Goal: Communication & Community: Answer question/provide support

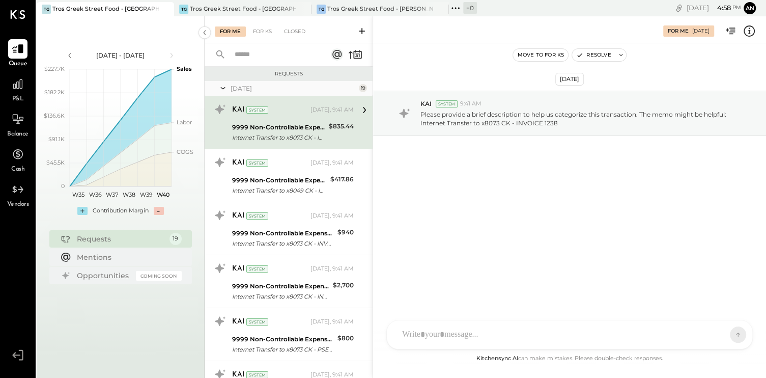
click at [286, 132] on div "Internet Transfer to x8073 CK - INVOICE 1238" at bounding box center [279, 137] width 94 height 10
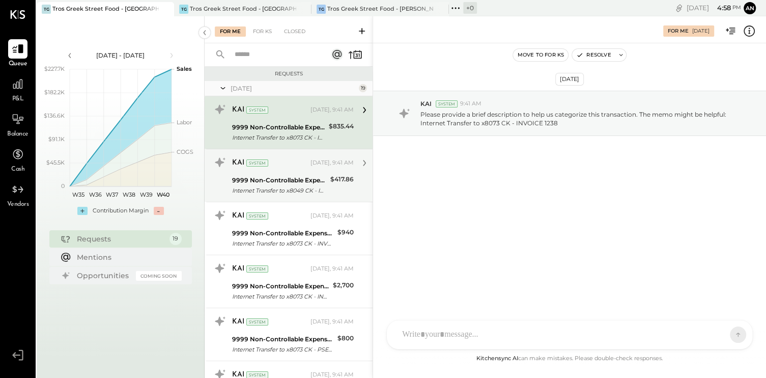
click at [286, 173] on div "KAI System [DATE], 9:41 AM 9999 Non-Controllable Expenses:Other Income and Expe…" at bounding box center [293, 175] width 122 height 42
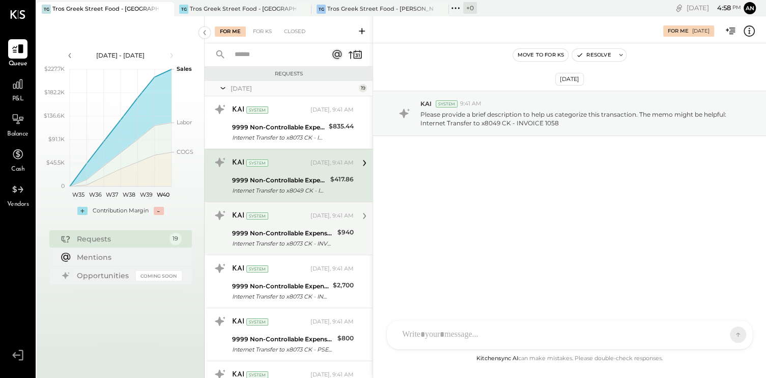
click at [280, 230] on div "9999 Non-Controllable Expenses:Other Income and Expenses:To Be Classified P&L" at bounding box center [283, 233] width 102 height 10
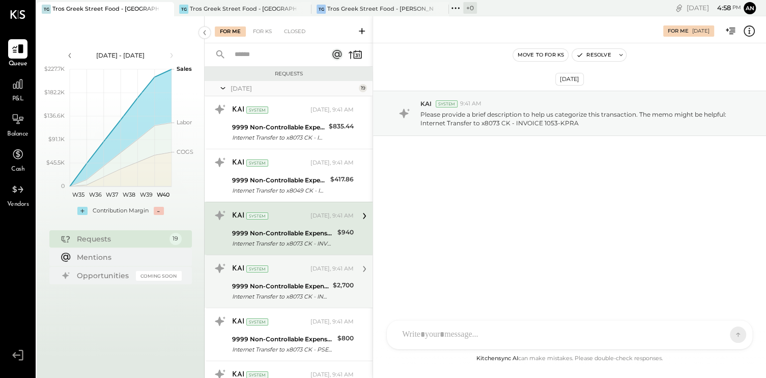
drag, startPoint x: 280, startPoint y: 230, endPoint x: 311, endPoint y: 275, distance: 54.2
click at [311, 275] on div "KAI System [DATE], 9:41 AM" at bounding box center [293, 268] width 122 height 17
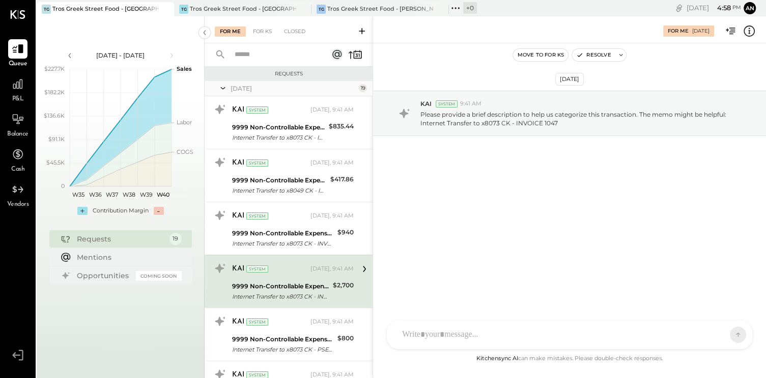
scroll to position [51, 0]
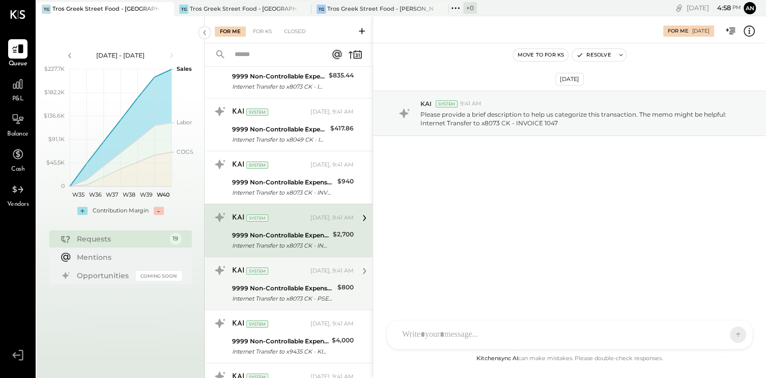
click at [310, 272] on div "[DATE], 9:41 AM" at bounding box center [331, 271] width 43 height 8
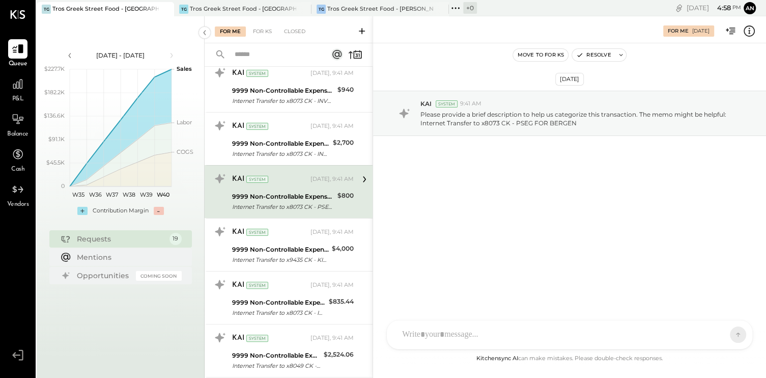
scroll to position [153, 0]
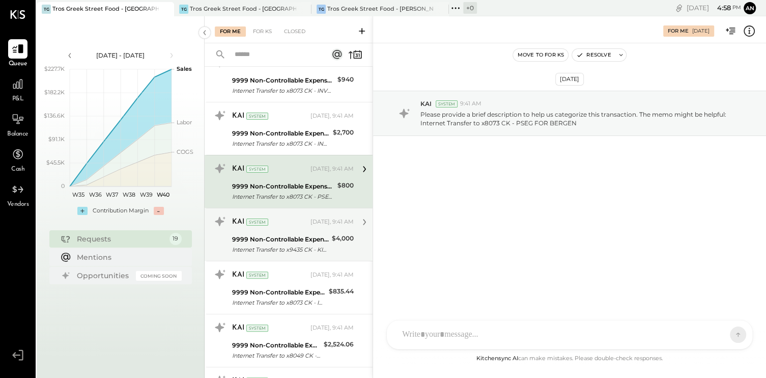
click at [284, 244] on div "Internet Transfer to x9435 CK - KICK UP" at bounding box center [280, 249] width 97 height 10
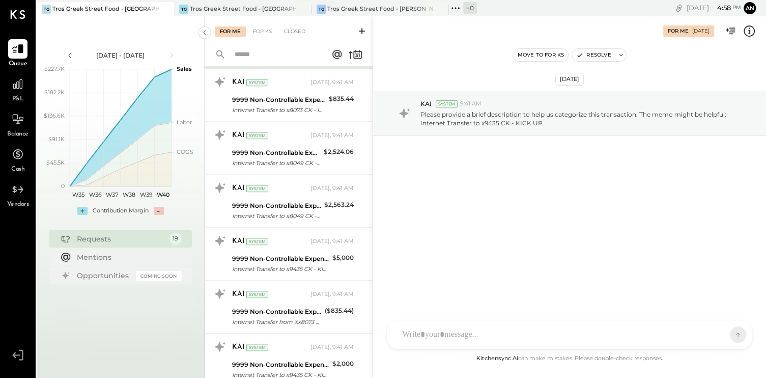
scroll to position [356, 0]
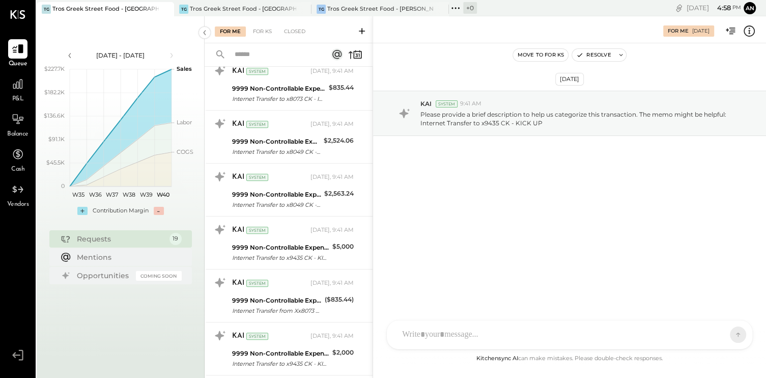
click at [284, 243] on div "9999 Non-Controllable Expenses:Other Income and Expenses:To Be Classified P&L" at bounding box center [280, 247] width 97 height 10
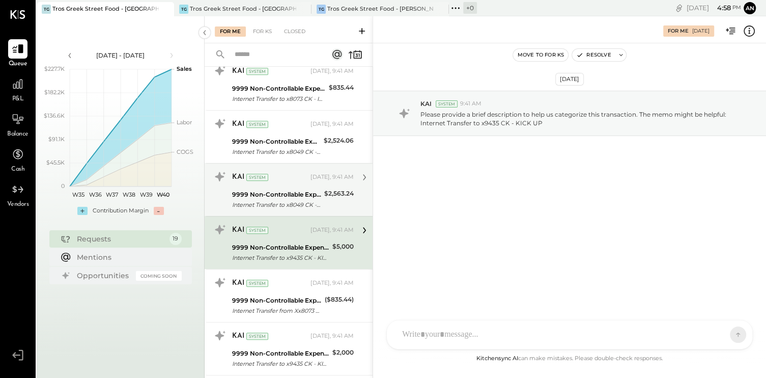
click at [305, 196] on div "9999 Non-Controllable Expenses:Other Income and Expenses:To Be Classified P&L" at bounding box center [276, 194] width 89 height 10
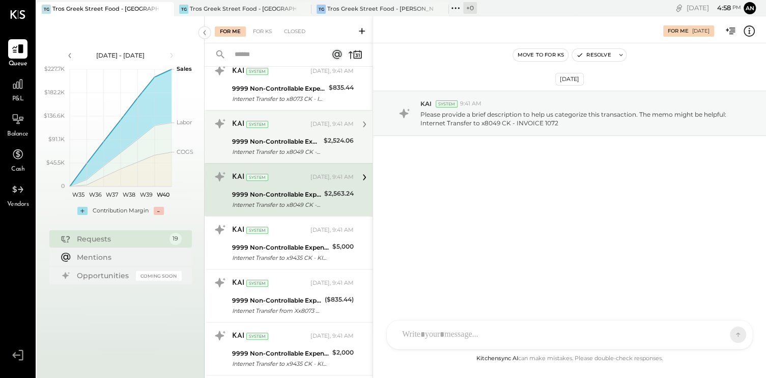
click at [294, 141] on div "9999 Non-Controllable Expenses:Other Income and Expenses:To Be Classified P&L" at bounding box center [276, 141] width 89 height 10
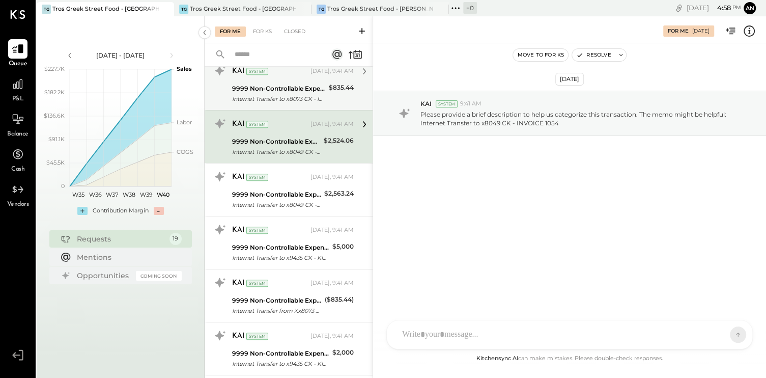
click at [290, 98] on div "Internet Transfer to x8073 CK - INVOICE 1240" at bounding box center [279, 99] width 94 height 10
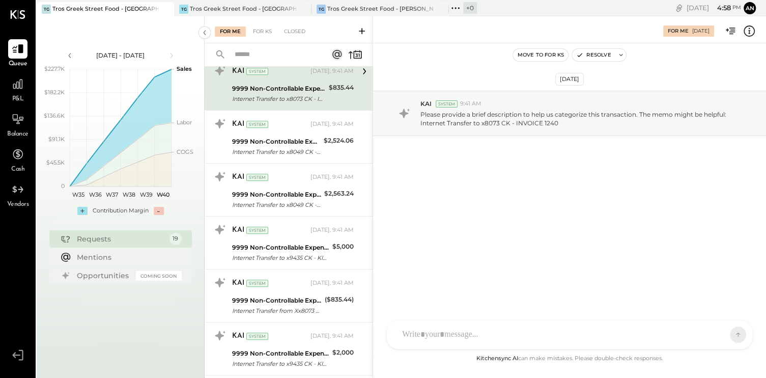
click at [284, 57] on input "text" at bounding box center [275, 54] width 92 height 17
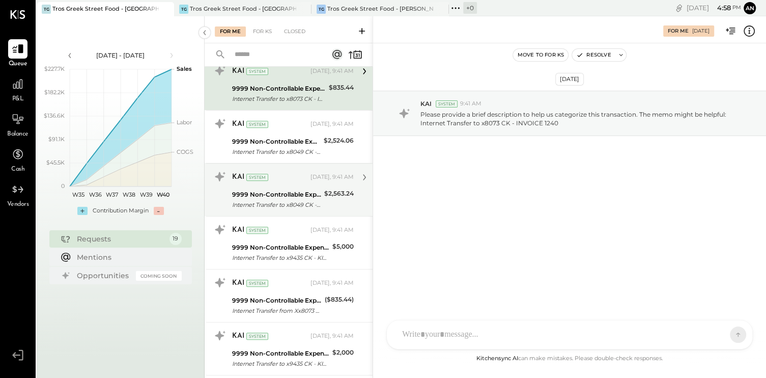
click at [265, 194] on div "9999 Non-Controllable Expenses:Other Income and Expenses:To Be Classified P&L" at bounding box center [276, 194] width 89 height 10
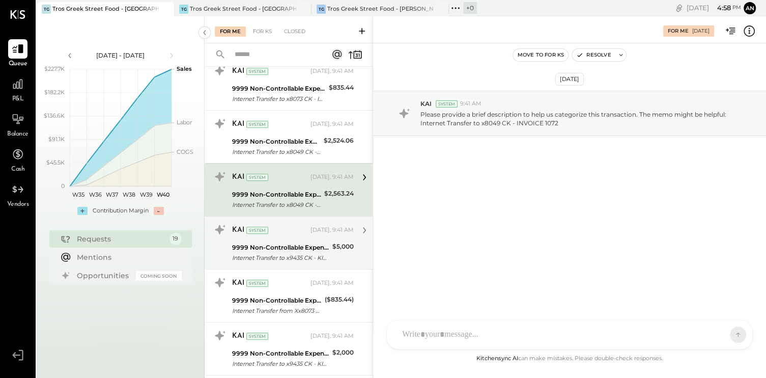
click at [273, 241] on div "9999 Non-Controllable Expenses:Other Income and Expenses:To Be Classified P&L I…" at bounding box center [280, 252] width 97 height 22
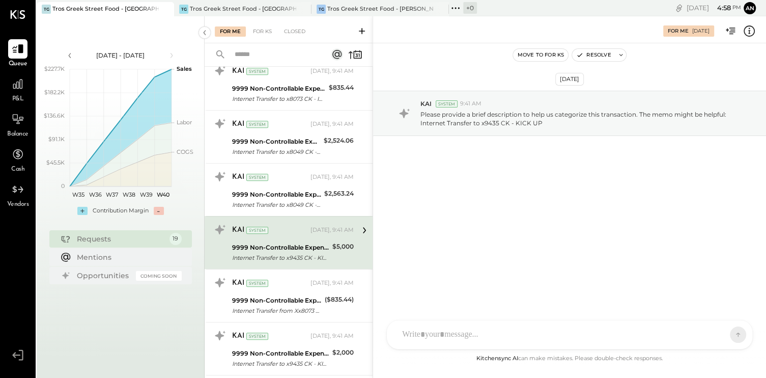
click at [455, 337] on div at bounding box center [560, 334] width 327 height 22
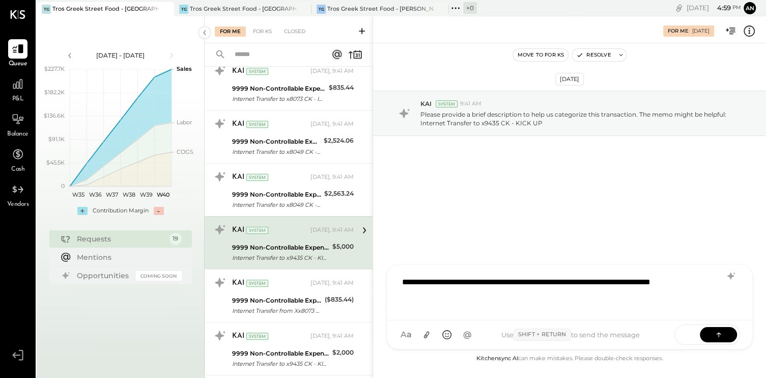
click at [443, 283] on div "**********" at bounding box center [569, 291] width 345 height 41
click at [721, 335] on icon at bounding box center [719, 334] width 10 height 10
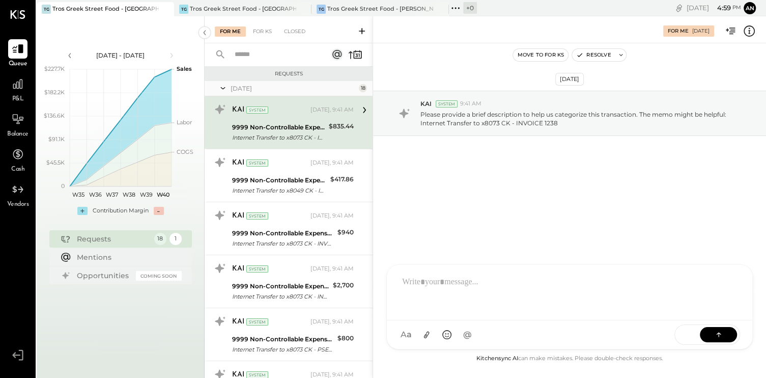
click at [686, 334] on span "SEND" at bounding box center [687, 335] width 25 height 26
click at [326, 128] on div "9999 Non-Controllable Expenses:Other Income and Expenses:To Be Classified P&L I…" at bounding box center [293, 132] width 122 height 22
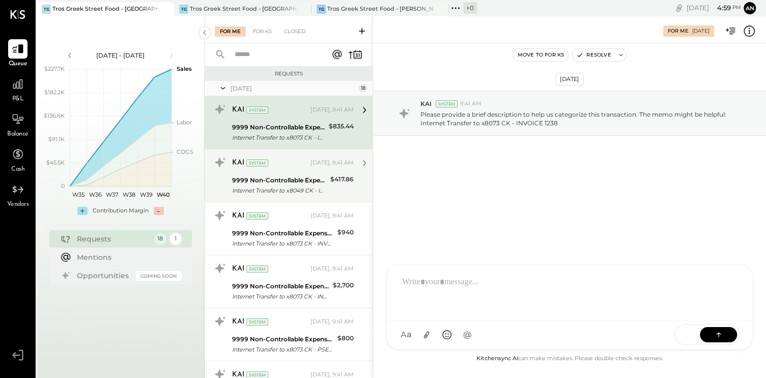
click at [351, 181] on div "$417.86" at bounding box center [341, 179] width 23 height 10
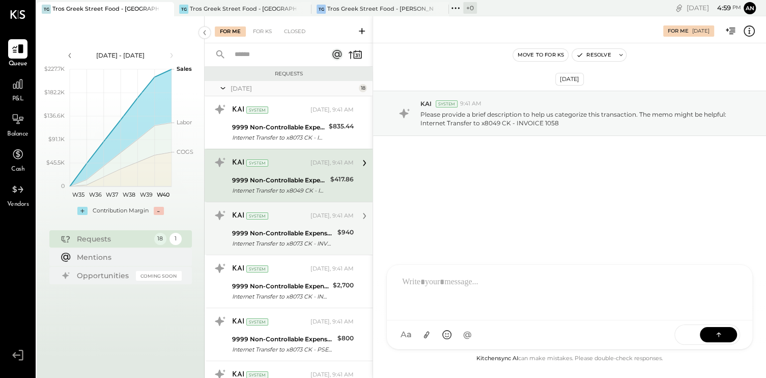
click at [339, 235] on div "$940" at bounding box center [345, 232] width 16 height 10
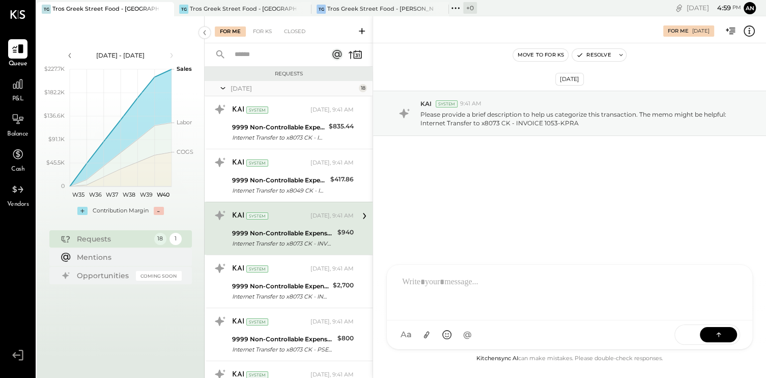
click at [434, 283] on div at bounding box center [569, 291] width 345 height 41
click at [485, 280] on div "**********" at bounding box center [569, 291] width 345 height 41
click at [721, 333] on icon at bounding box center [719, 334] width 10 height 10
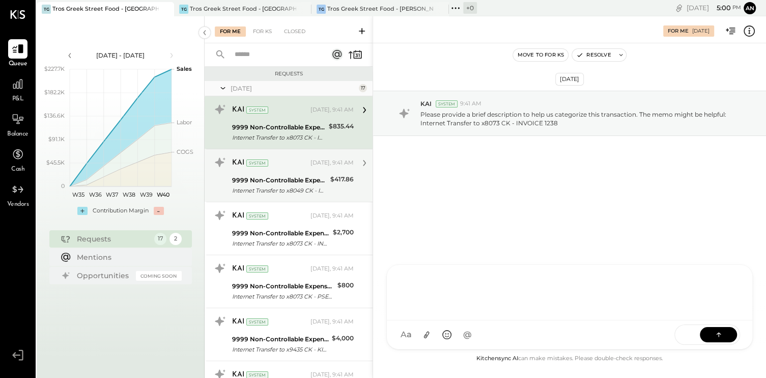
click at [312, 178] on div "9999 Non-Controllable Expenses:Other Income and Expenses:To Be Classified P&L" at bounding box center [279, 180] width 95 height 10
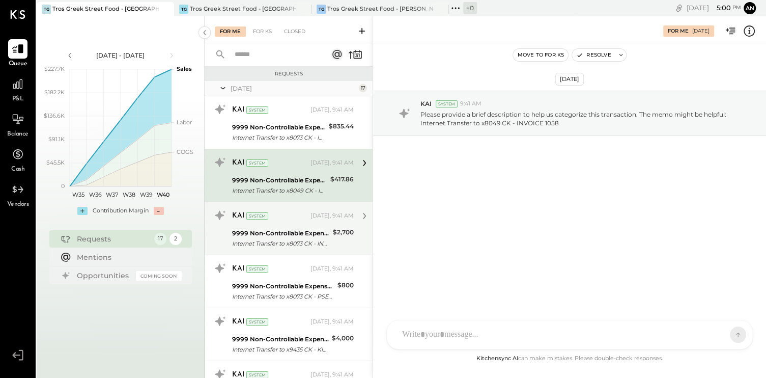
click at [312, 223] on div "KAI System [DATE], 9:41 AM" at bounding box center [293, 215] width 122 height 17
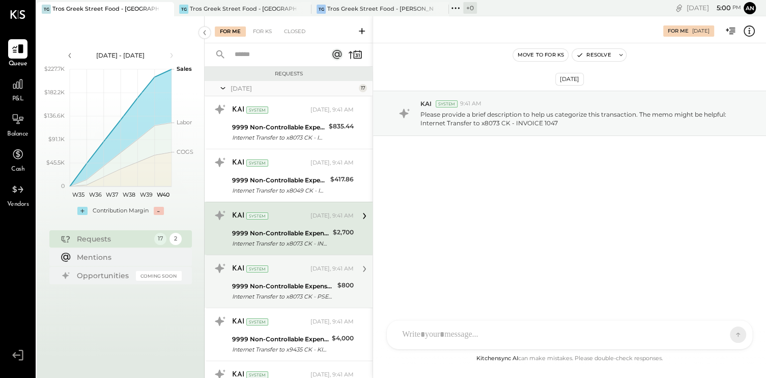
click at [301, 276] on div "KAI System [DATE], 9:41 AM" at bounding box center [293, 268] width 122 height 17
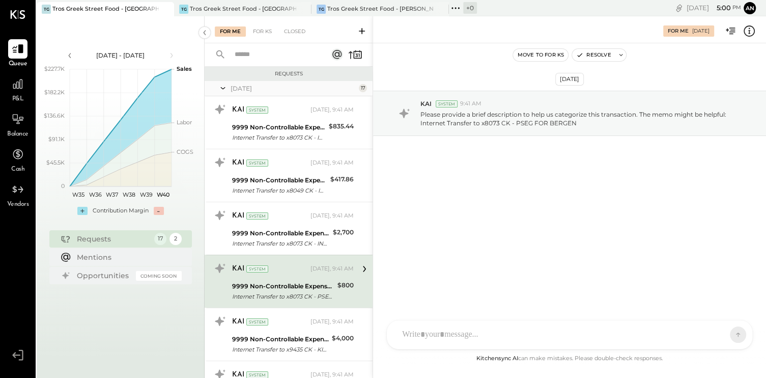
click at [476, 333] on div at bounding box center [560, 334] width 327 height 22
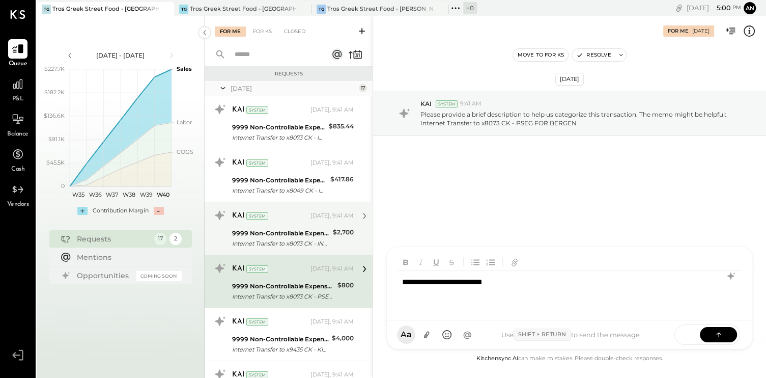
click at [330, 224] on div "KAI System [DATE], 9:41 AM 9999 Non-Controllable Expenses:Other Income and Expe…" at bounding box center [293, 228] width 122 height 42
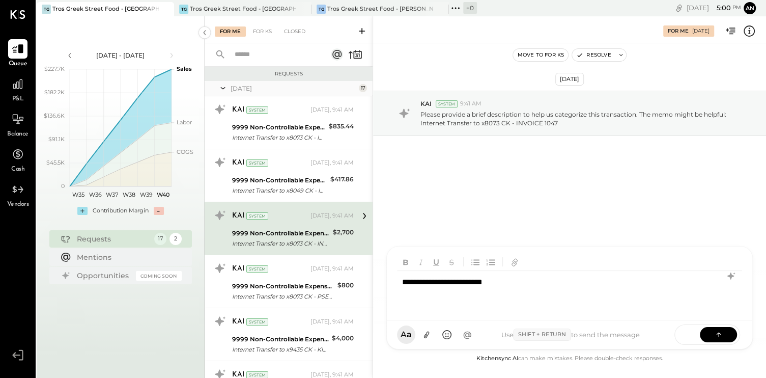
click at [330, 224] on div "KAI System [DATE], 9:41 AM 9999 Non-Controllable Expenses:Other Income and Expe…" at bounding box center [293, 228] width 122 height 42
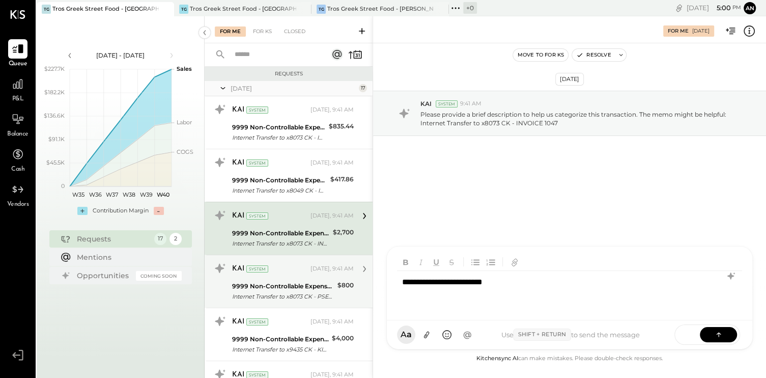
click at [331, 271] on div "[DATE], 9:41 AM" at bounding box center [331, 269] width 43 height 8
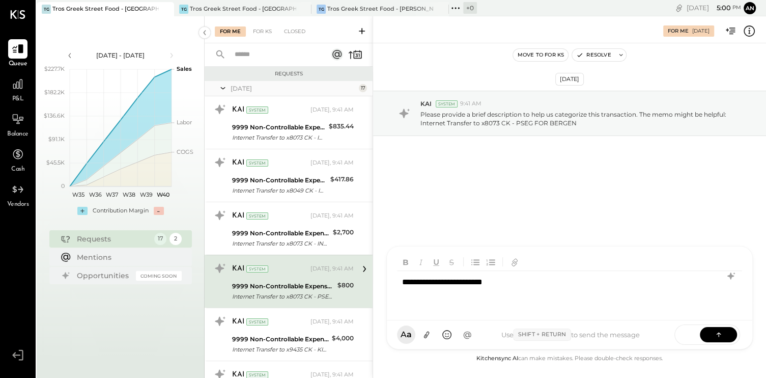
click at [526, 284] on div "**********" at bounding box center [569, 291] width 345 height 41
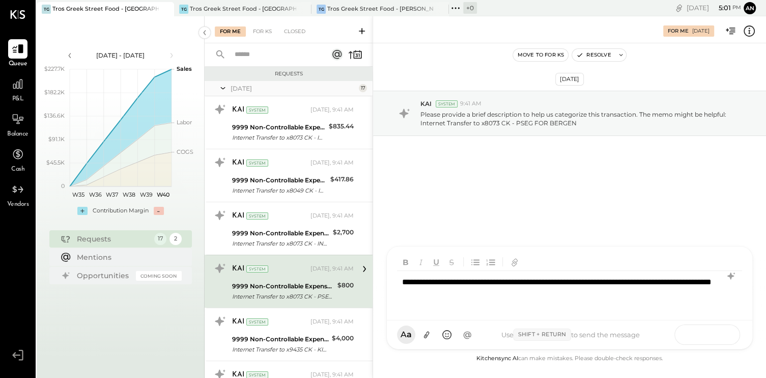
click at [726, 331] on button at bounding box center [718, 333] width 37 height 15
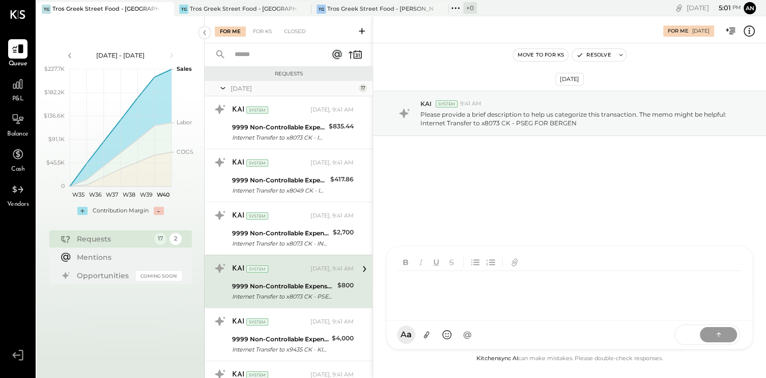
click at [325, 281] on div "9999 Non-Controllable Expenses:Other Income and Expenses:To Be Classified P&L" at bounding box center [283, 286] width 102 height 10
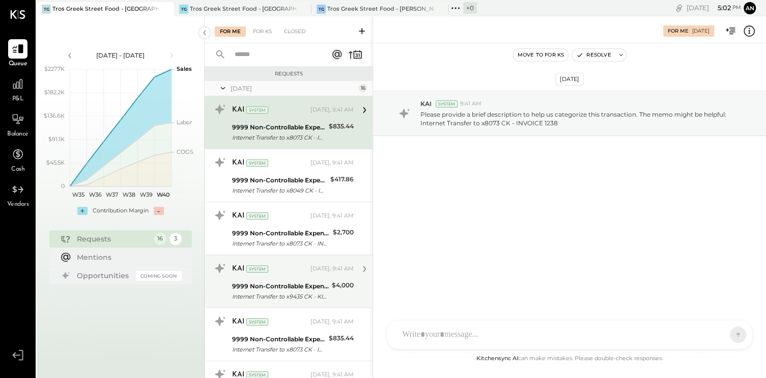
click at [310, 273] on div "KAI System [DATE], 9:41 AM" at bounding box center [293, 269] width 122 height 14
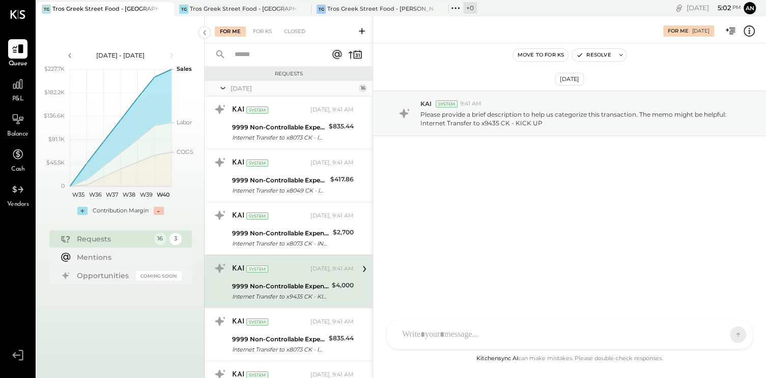
click at [421, 333] on div at bounding box center [560, 334] width 327 height 22
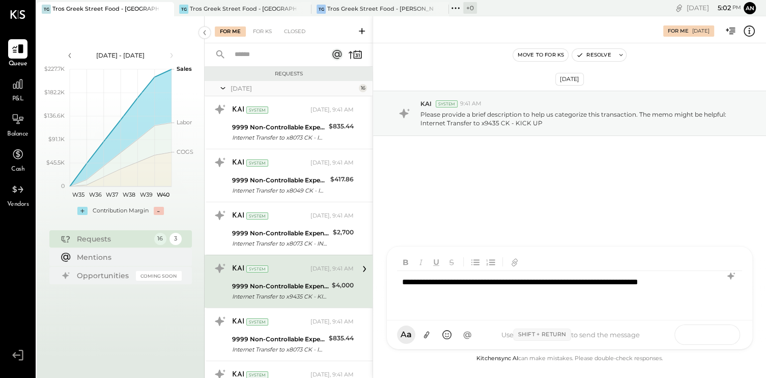
click at [727, 335] on button at bounding box center [718, 333] width 37 height 15
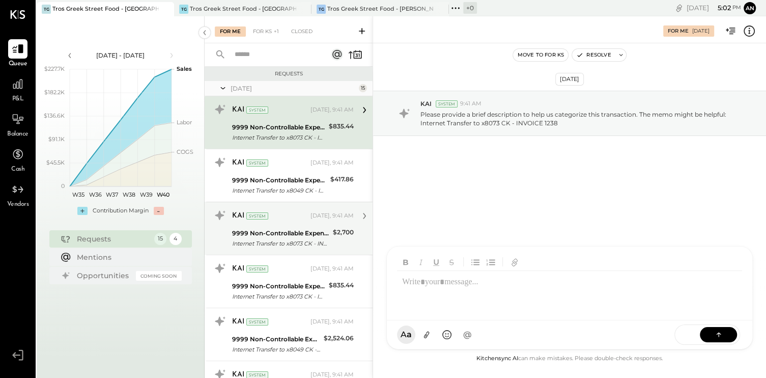
click at [314, 218] on div "[DATE], 9:41 AM" at bounding box center [331, 216] width 43 height 8
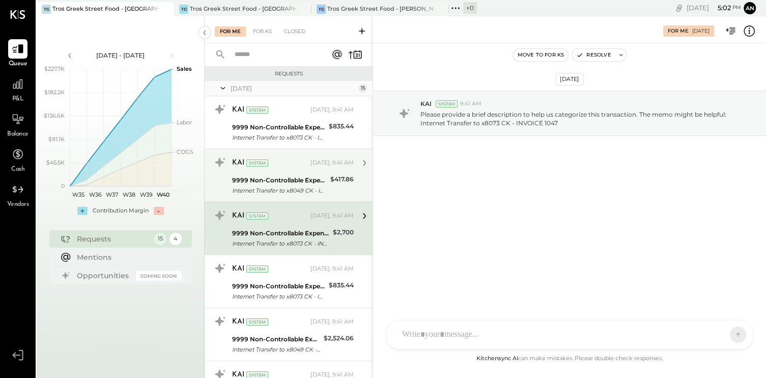
click at [310, 173] on div "KAI System [DATE], 9:41 AM 9999 Non-Controllable Expenses:Other Income and Expe…" at bounding box center [293, 175] width 122 height 42
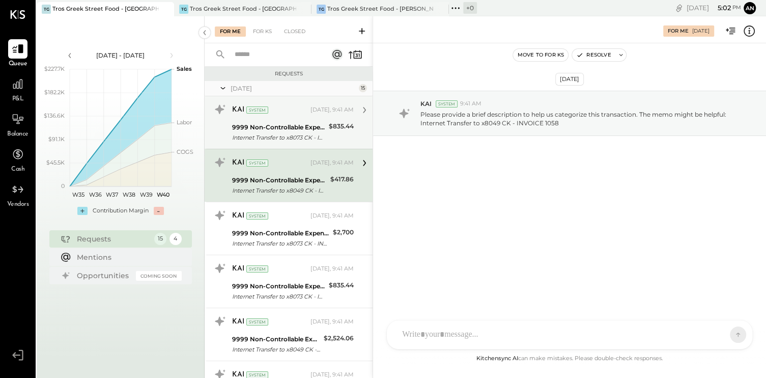
click at [303, 140] on div "Internet Transfer to x8073 CK - INVOICE 1238" at bounding box center [279, 137] width 94 height 10
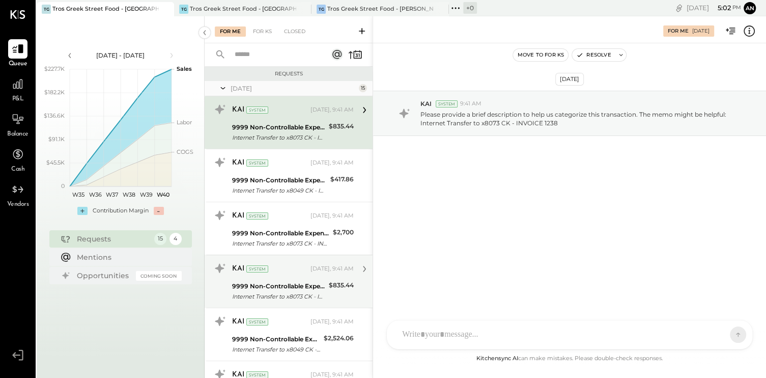
click at [303, 291] on div "Internet Transfer to x8073 CK - INVOICE 1240" at bounding box center [279, 296] width 94 height 10
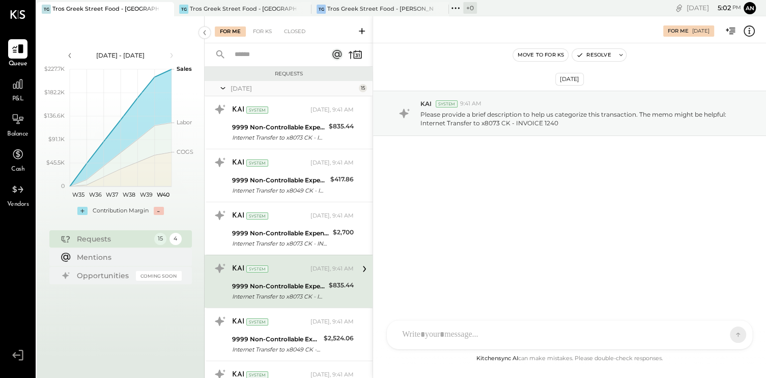
scroll to position [51, 0]
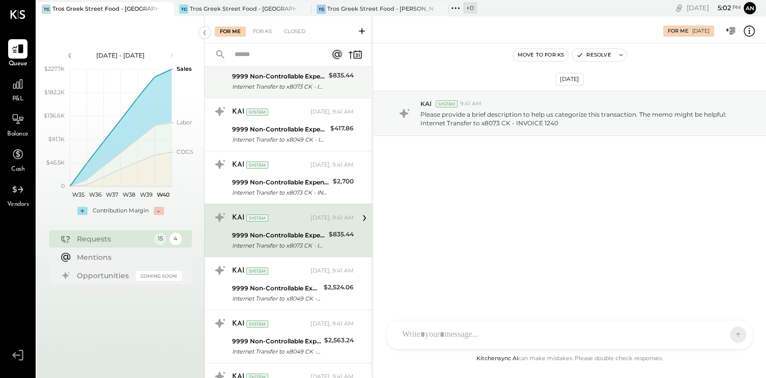
click at [296, 79] on div "9999 Non-Controllable Expenses:Other Income and Expenses:To Be Classified P&L" at bounding box center [279, 76] width 94 height 10
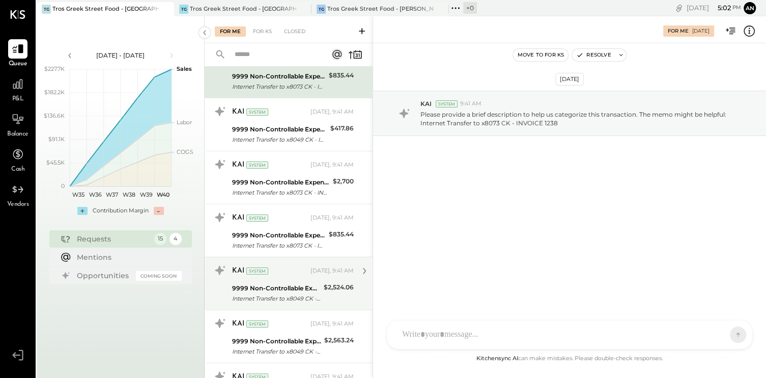
click at [288, 286] on div "9999 Non-Controllable Expenses:Other Income and Expenses:To Be Classified P&L" at bounding box center [276, 288] width 89 height 10
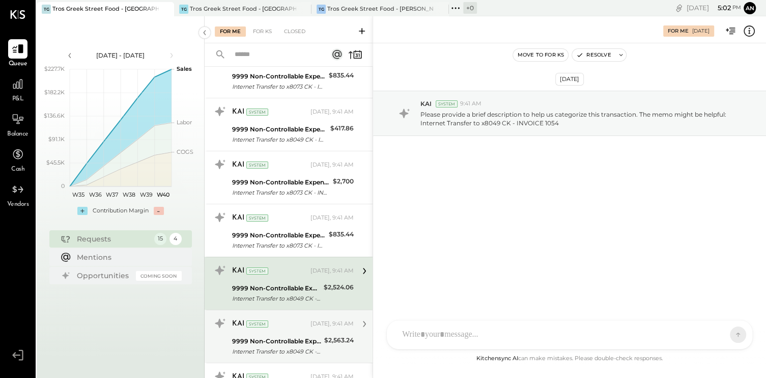
click at [286, 336] on div "9999 Non-Controllable Expenses:Other Income and Expenses:To Be Classified P&L" at bounding box center [276, 341] width 89 height 10
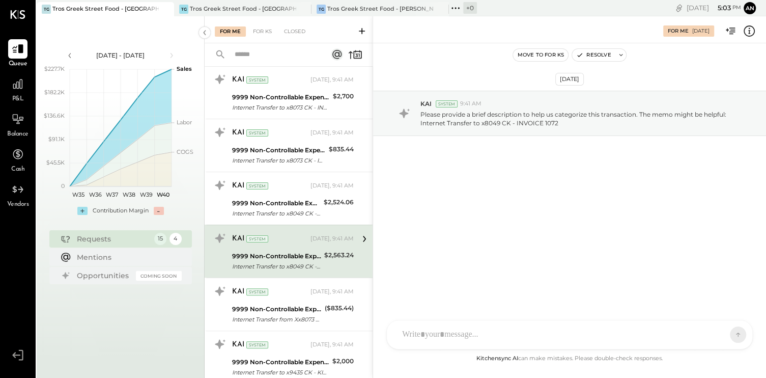
scroll to position [153, 0]
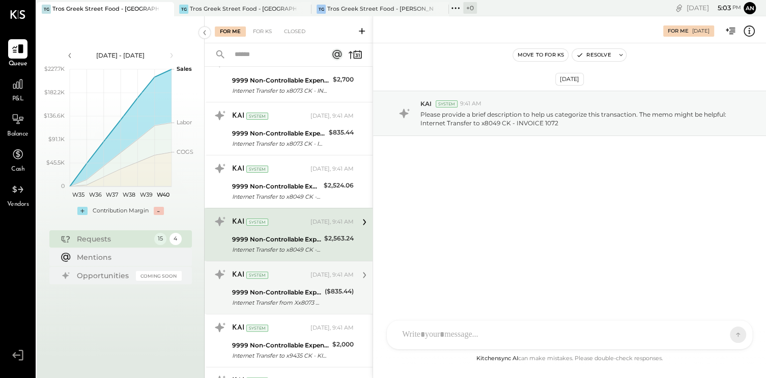
click at [287, 294] on div "9999 Non-Controllable Expenses:Other Income and Expenses:To Be Classified P&L" at bounding box center [277, 292] width 90 height 10
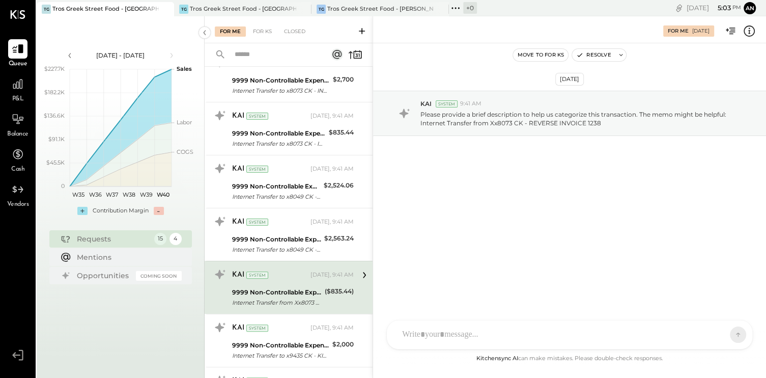
scroll to position [204, 0]
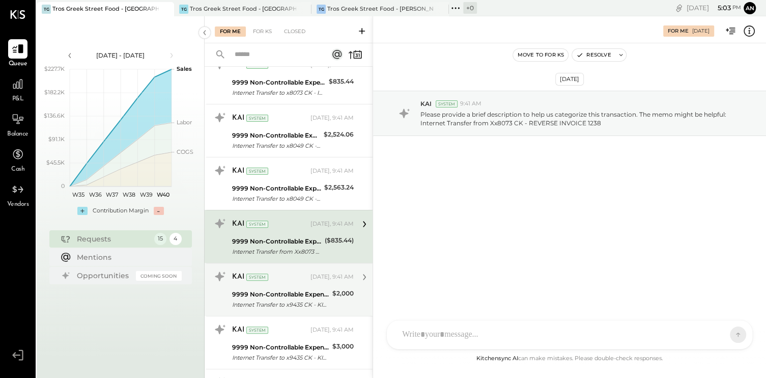
click at [291, 292] on div "9999 Non-Controllable Expenses:Other Income and Expenses:To Be Classified P&L" at bounding box center [280, 294] width 97 height 10
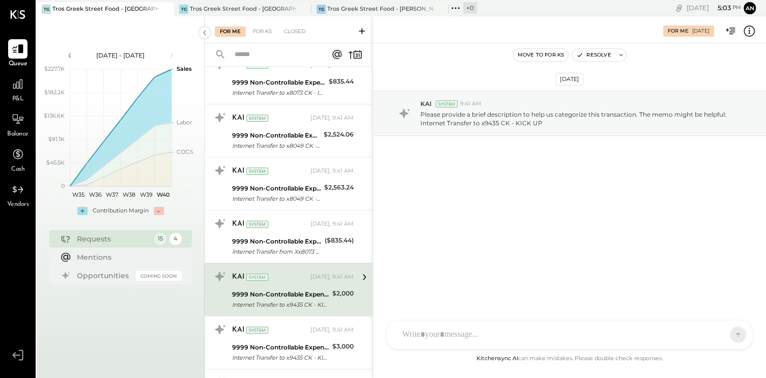
click at [414, 335] on div at bounding box center [560, 334] width 327 height 22
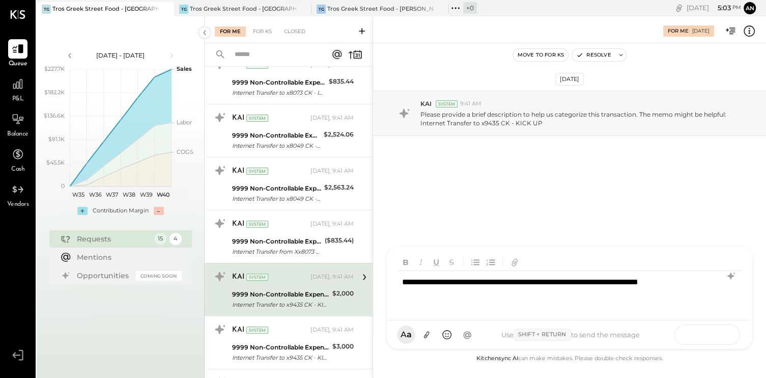
click at [726, 331] on button at bounding box center [718, 333] width 37 height 15
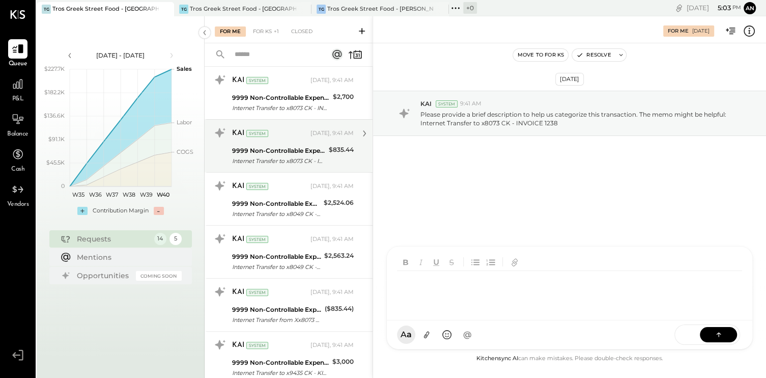
scroll to position [153, 0]
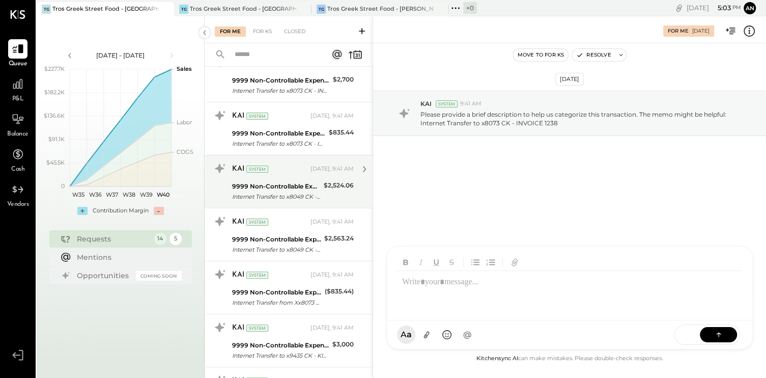
click at [314, 188] on div "9999 Non-Controllable Expenses:Other Income and Expenses:To Be Classified P&L" at bounding box center [276, 186] width 89 height 10
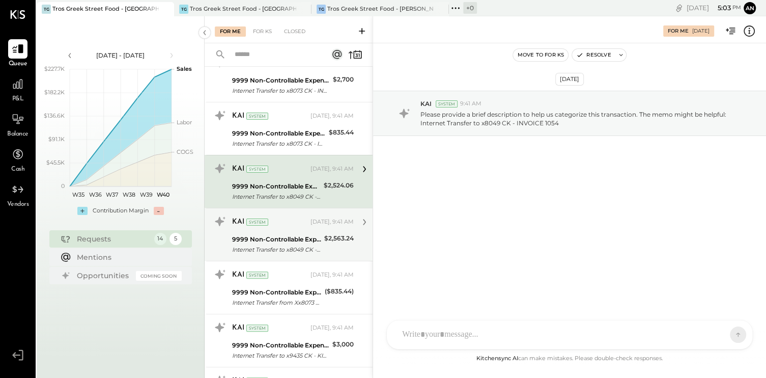
click at [316, 223] on div "[DATE], 9:41 AM" at bounding box center [331, 222] width 43 height 8
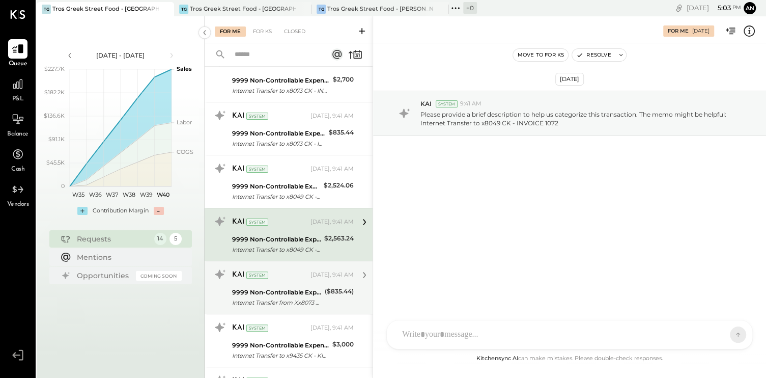
click at [318, 281] on div "KAI System [DATE], 9:41 AM" at bounding box center [293, 274] width 122 height 17
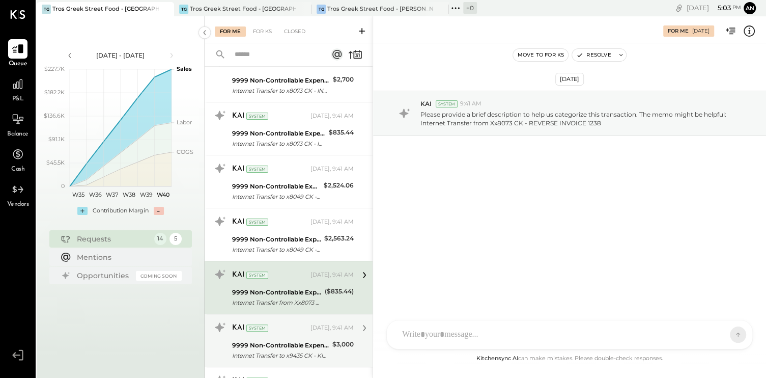
click at [314, 341] on div "9999 Non-Controllable Expenses:Other Income and Expenses:To Be Classified P&L" at bounding box center [280, 345] width 97 height 10
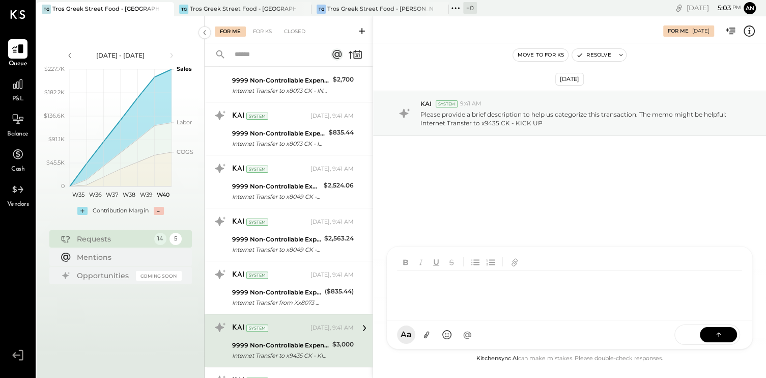
click at [447, 312] on div at bounding box center [571, 291] width 349 height 41
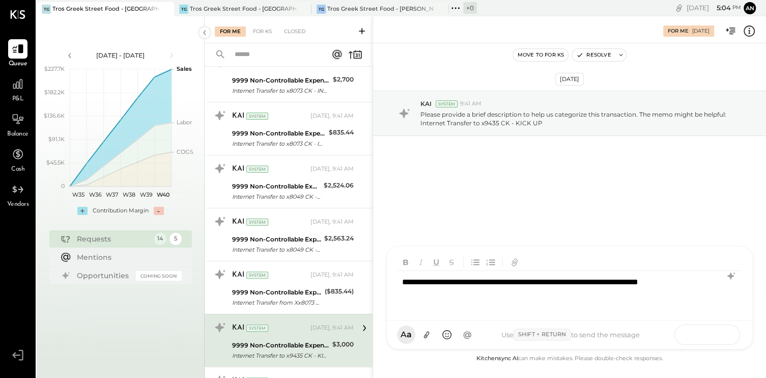
click at [722, 333] on icon at bounding box center [719, 334] width 10 height 10
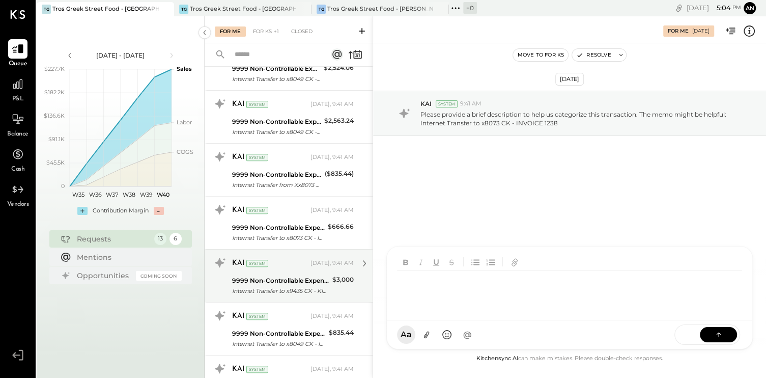
scroll to position [305, 0]
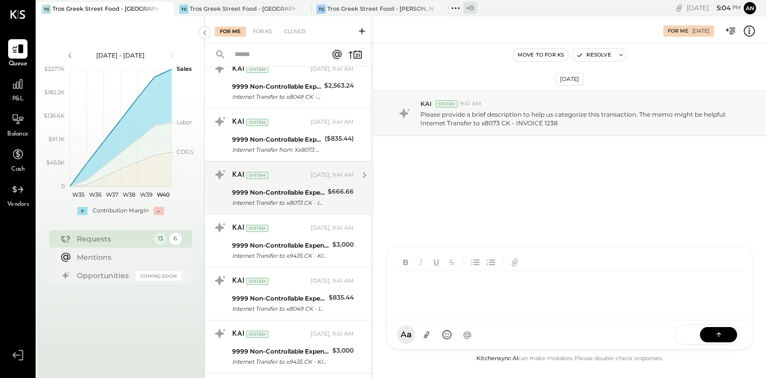
click at [306, 193] on div "9999 Non-Controllable Expenses:Other Income and Expenses:To Be Classified P&L" at bounding box center [278, 192] width 93 height 10
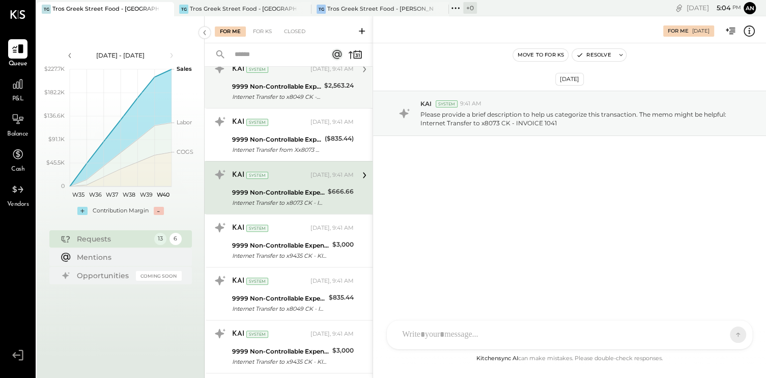
click at [295, 86] on div "9999 Non-Controllable Expenses:Other Income and Expenses:To Be Classified P&L" at bounding box center [276, 86] width 89 height 10
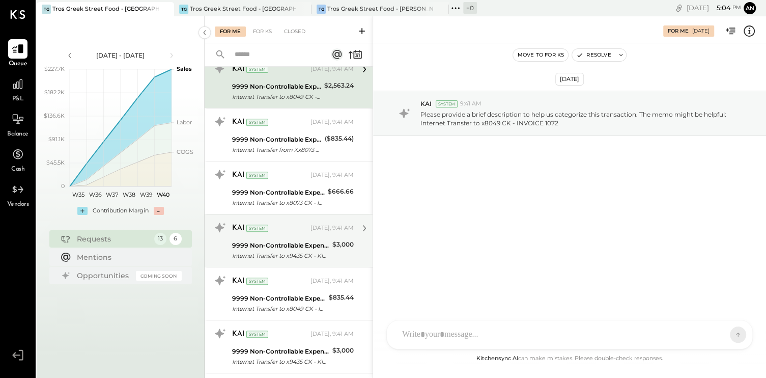
click at [299, 228] on div "KAI System" at bounding box center [270, 228] width 76 height 10
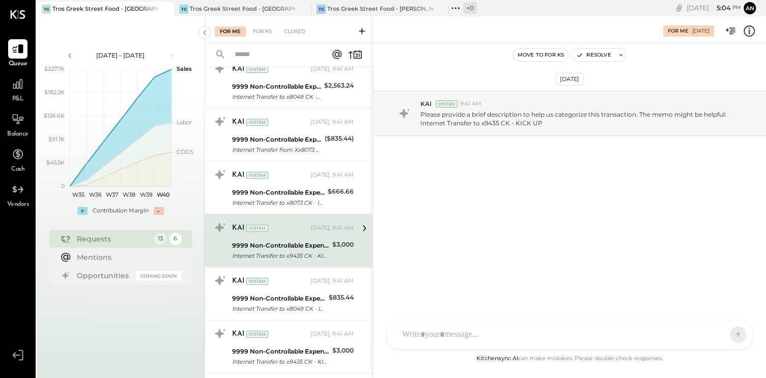
click at [288, 236] on div "KAI System [DATE], 9:41 AM 9999 Non-Controllable Expenses:Other Income and Expe…" at bounding box center [293, 240] width 122 height 42
click at [429, 341] on div "SA [PERSON_NAME] [PERSON_NAME] [PERSON_NAME] VD [PERSON_NAME] MB [PERSON_NAME] …" at bounding box center [569, 335] width 366 height 30
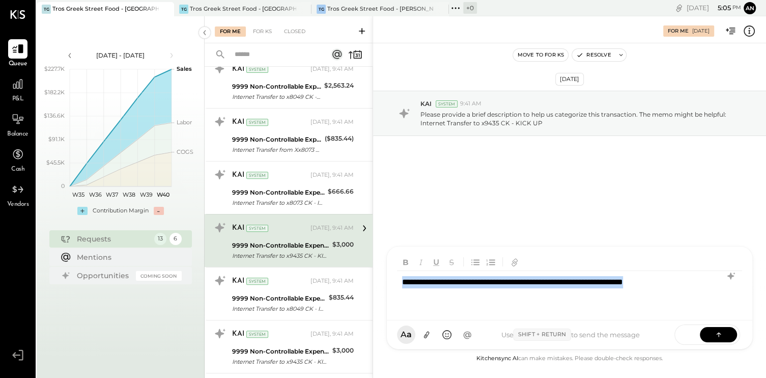
drag, startPoint x: 403, startPoint y: 280, endPoint x: 707, endPoint y: 271, distance: 303.5
click at [707, 271] on div "**********" at bounding box center [569, 291] width 345 height 41
copy div "**********"
click at [712, 328] on button at bounding box center [718, 333] width 37 height 15
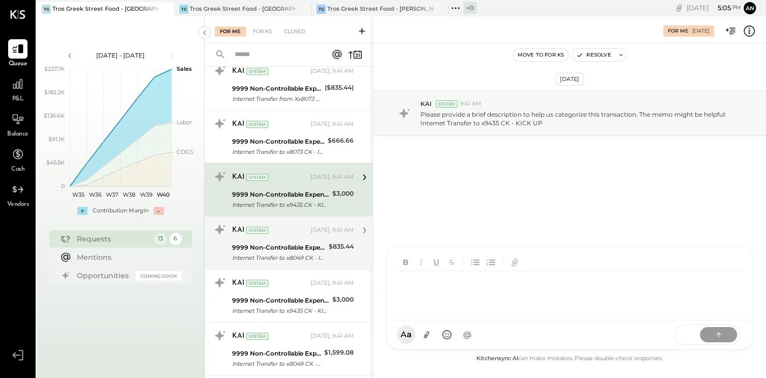
scroll to position [407, 0]
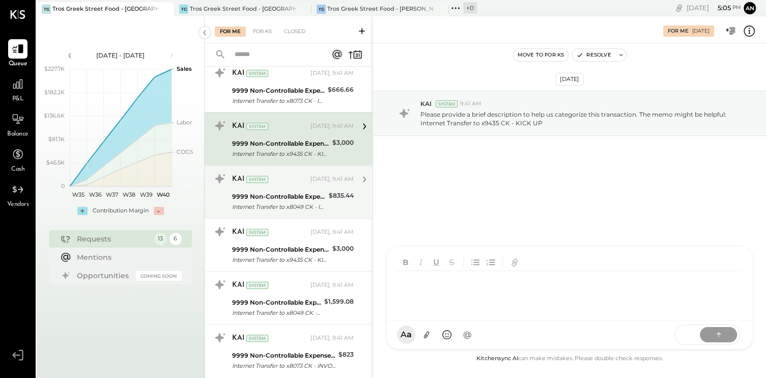
click at [302, 236] on div "KAI System [DATE], 9:41 AM" at bounding box center [293, 232] width 122 height 14
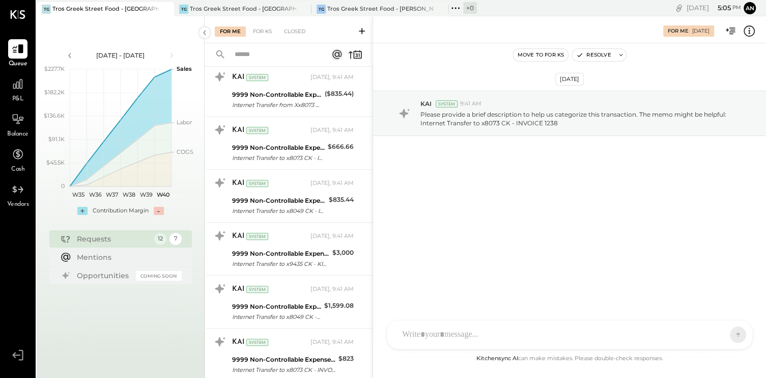
scroll to position [356, 0]
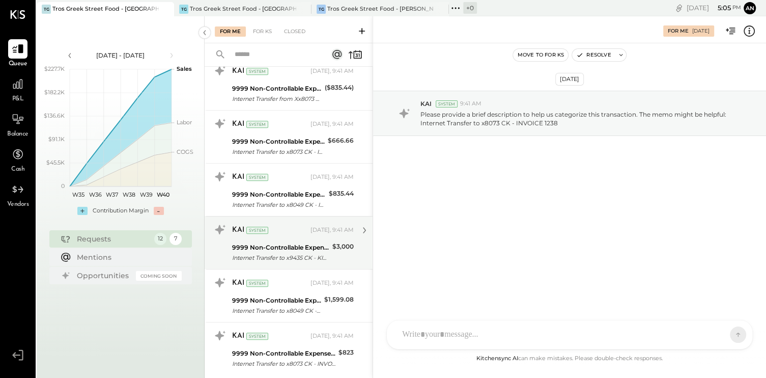
click at [293, 247] on div "9999 Non-Controllable Expenses:Other Income and Expenses:To Be Classified P&L" at bounding box center [280, 247] width 97 height 10
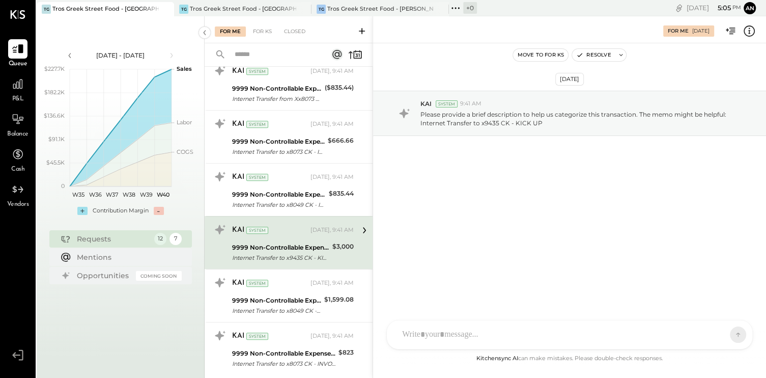
click at [423, 337] on div "SA [PERSON_NAME] [PERSON_NAME] [PERSON_NAME] VD [PERSON_NAME] MB [PERSON_NAME] …" at bounding box center [569, 335] width 366 height 30
drag, startPoint x: 423, startPoint y: 337, endPoint x: 407, endPoint y: 301, distance: 39.9
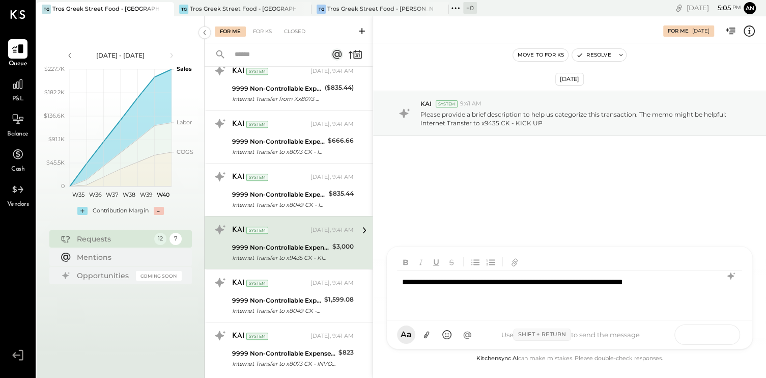
click at [714, 328] on button at bounding box center [718, 333] width 37 height 15
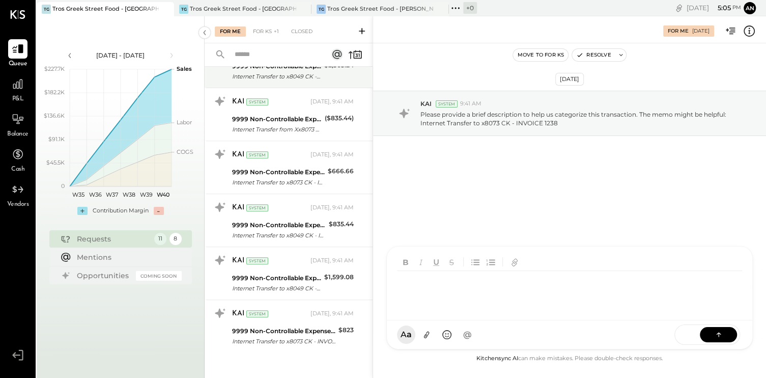
scroll to position [330, 0]
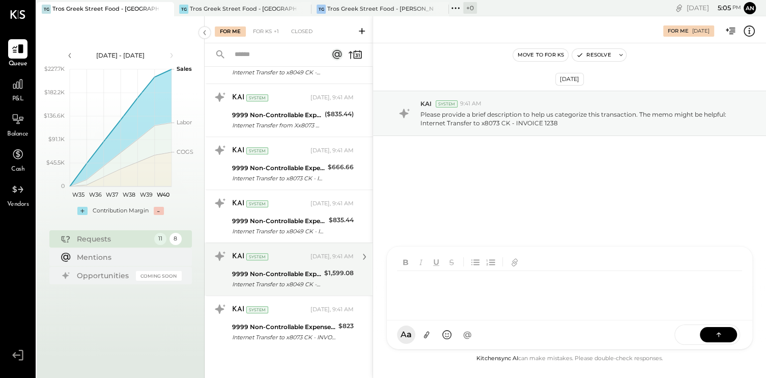
click at [320, 277] on div "9999 Non-Controllable Expenses:Other Income and Expenses:To Be Classified P&L I…" at bounding box center [293, 279] width 122 height 22
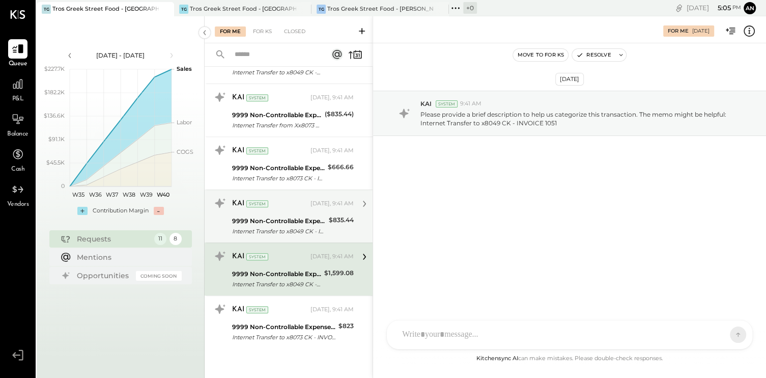
click at [301, 226] on div "Internet Transfer to x8049 CK - INVOICE 1061" at bounding box center [279, 231] width 94 height 10
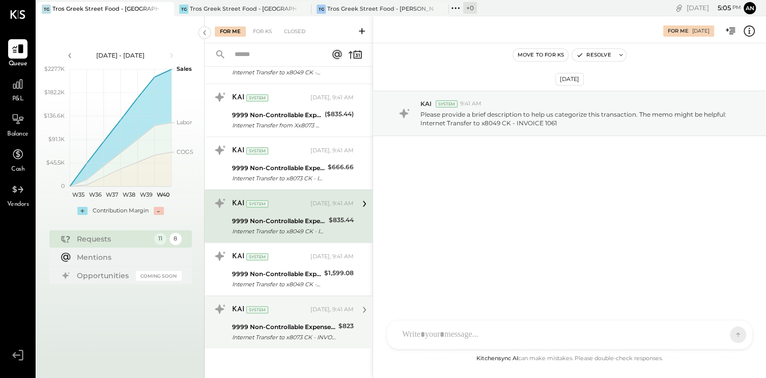
click at [286, 326] on div "9999 Non-Controllable Expenses:Other Income and Expenses:To Be Classified P&L" at bounding box center [283, 327] width 103 height 10
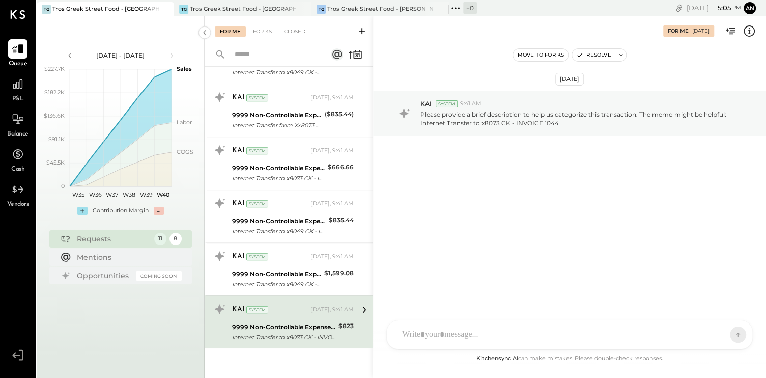
click at [285, 326] on div "9999 Non-Controllable Expenses:Other Income and Expenses:To Be Classified P&L" at bounding box center [283, 327] width 103 height 10
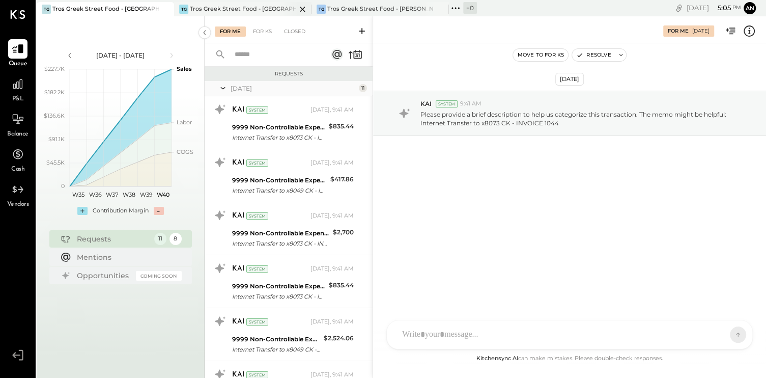
click at [216, 11] on div "Tros Greek Street Food - [GEOGRAPHIC_DATA]" at bounding box center [243, 9] width 106 height 8
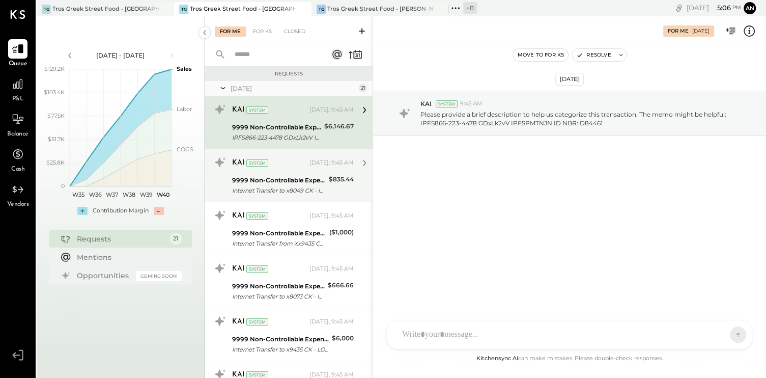
click at [278, 167] on div "KAI System" at bounding box center [269, 163] width 75 height 10
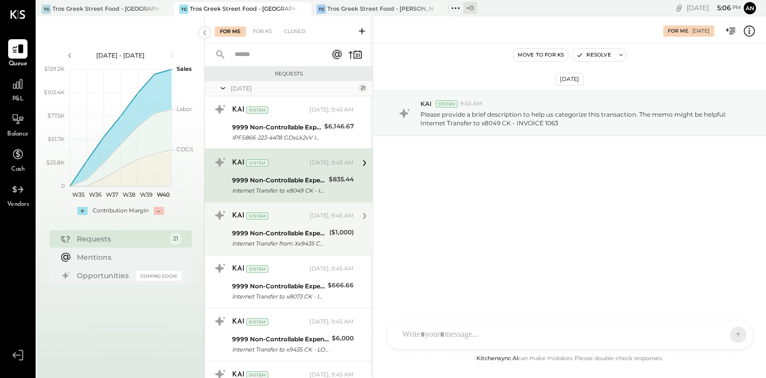
click at [291, 221] on div "KAI System [DATE], 9:45 AM" at bounding box center [293, 216] width 122 height 14
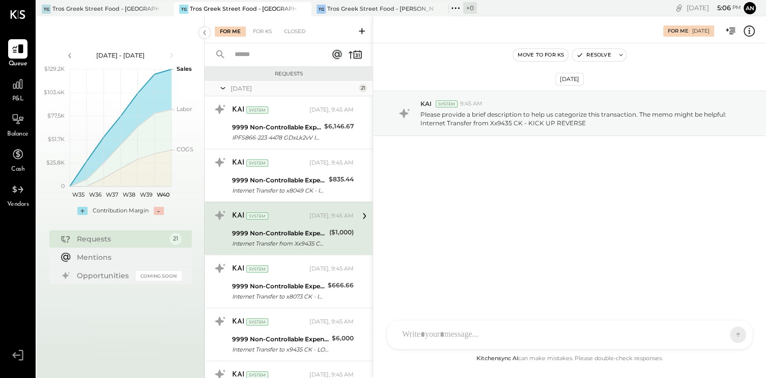
scroll to position [51, 0]
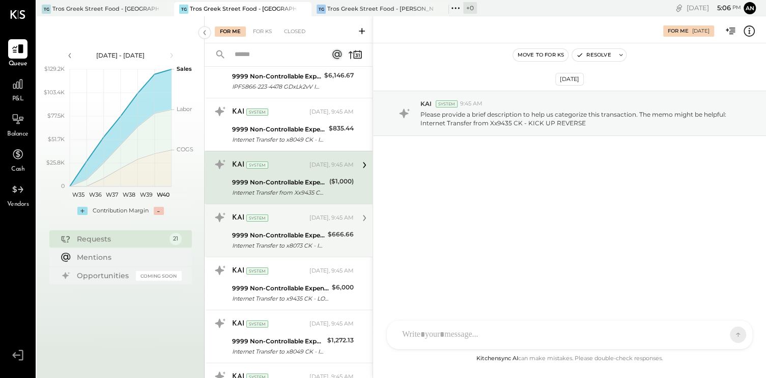
click at [295, 236] on div "9999 Non-Controllable Expenses:Other Income and Expenses:To Be Classified P&L" at bounding box center [278, 235] width 93 height 10
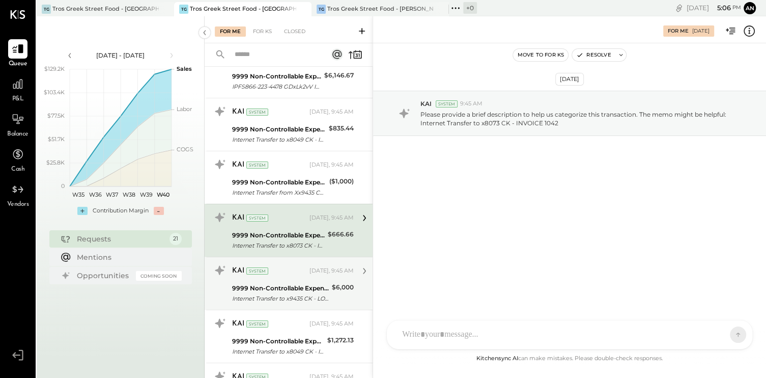
click at [311, 273] on div "[DATE], 9:45 AM" at bounding box center [331, 271] width 44 height 8
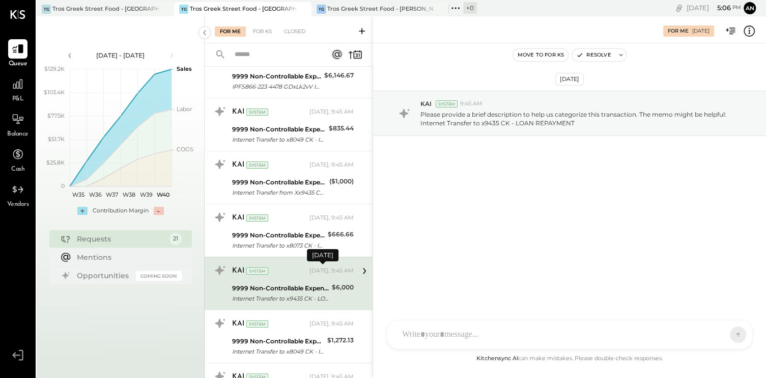
scroll to position [102, 0]
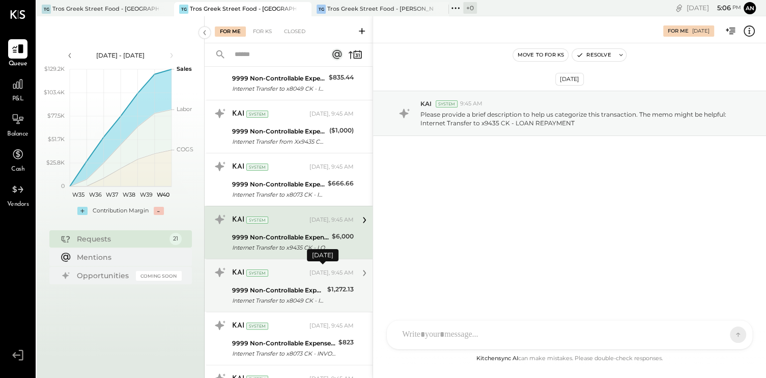
click at [309, 273] on div "[DATE], 9:45 AM" at bounding box center [331, 273] width 44 height 8
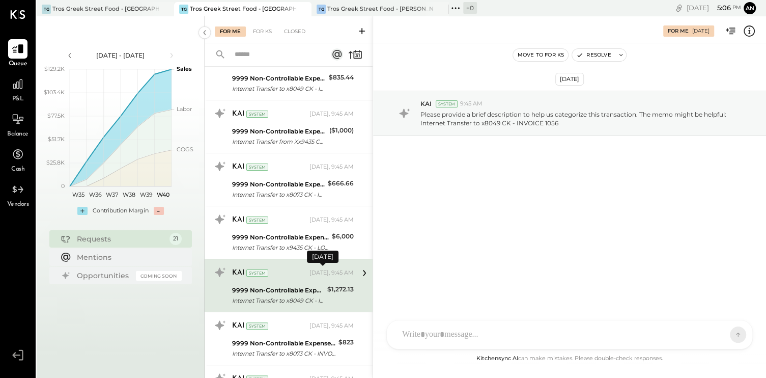
scroll to position [153, 0]
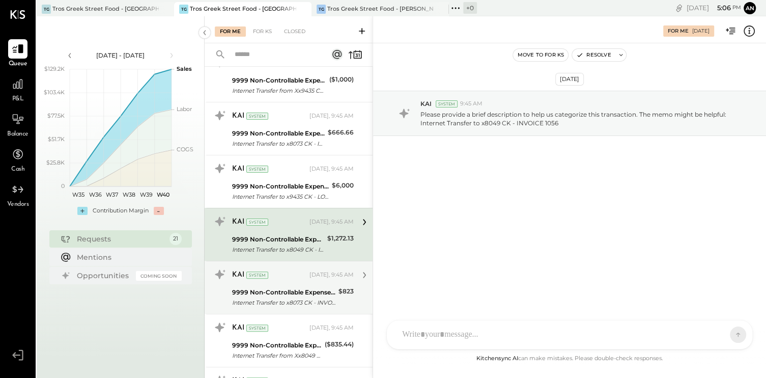
click at [309, 274] on div "[DATE], 9:45 AM" at bounding box center [331, 275] width 44 height 8
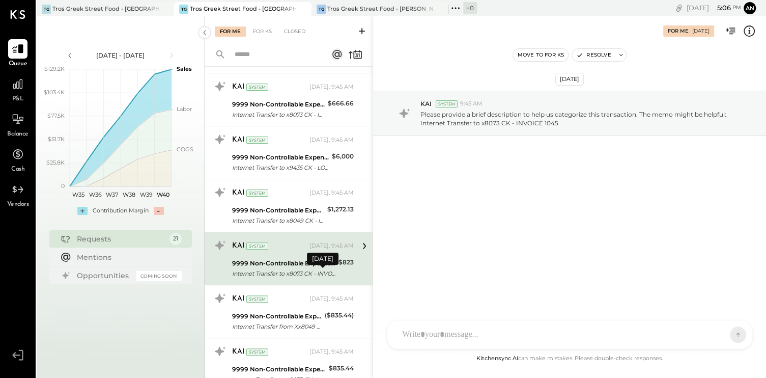
scroll to position [204, 0]
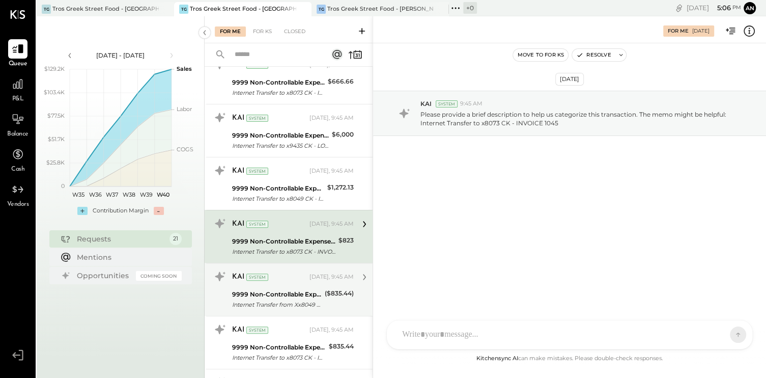
click at [293, 286] on div "KAI System [DATE], 9:45 AM 9999 Non-Controllable Expenses:Other Income and Expe…" at bounding box center [293, 289] width 122 height 42
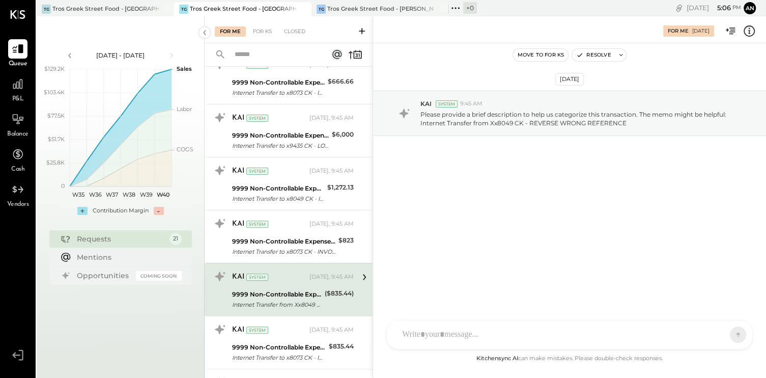
scroll to position [255, 0]
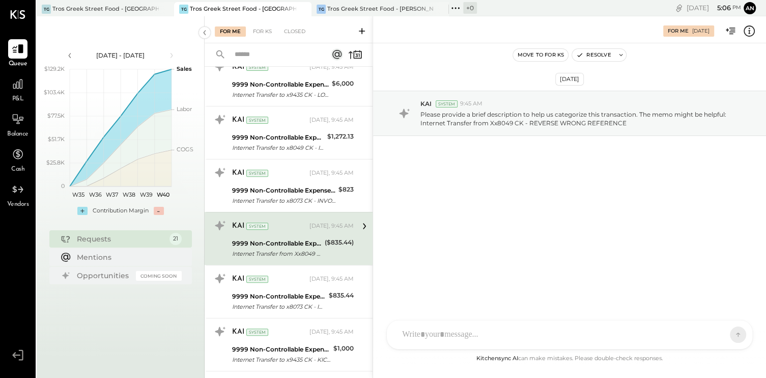
click at [292, 286] on div "KAI System [DATE], 9:45 AM" at bounding box center [293, 278] width 122 height 17
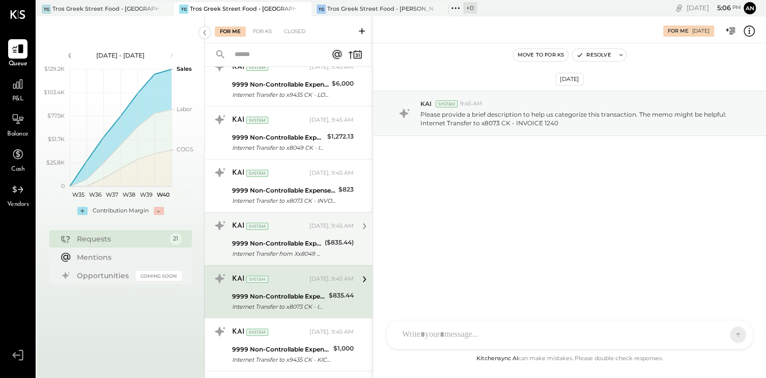
scroll to position [305, 0]
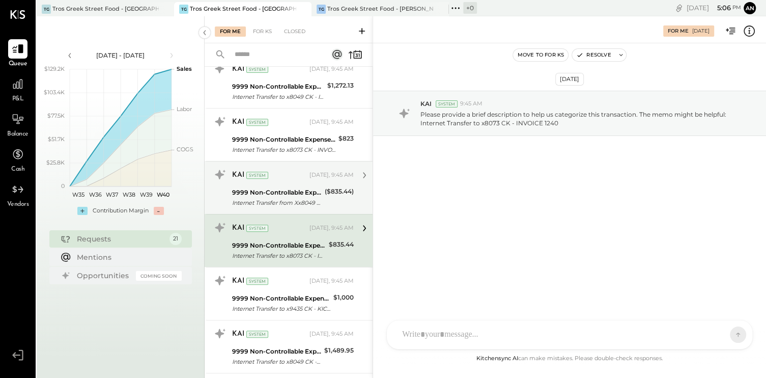
click at [292, 286] on div "KAI System [DATE], 9:45 AM" at bounding box center [293, 281] width 122 height 14
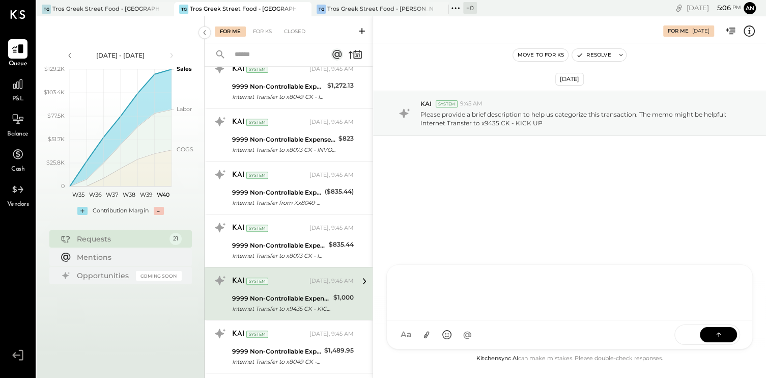
click at [420, 312] on div at bounding box center [569, 291] width 345 height 41
drag, startPoint x: 420, startPoint y: 330, endPoint x: 403, endPoint y: 286, distance: 47.5
paste div
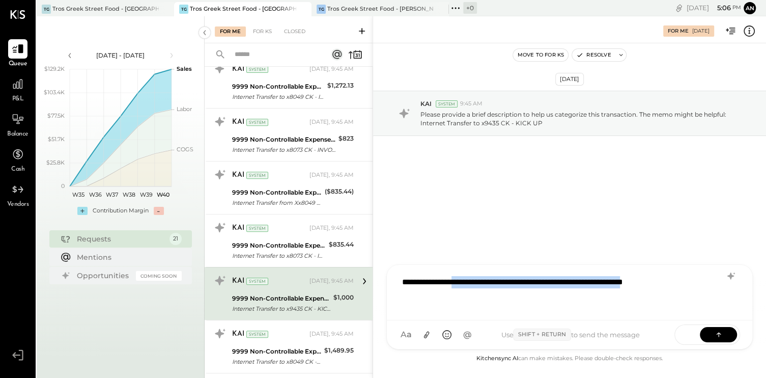
drag, startPoint x: 464, startPoint y: 280, endPoint x: 703, endPoint y: 285, distance: 239.3
click at [703, 285] on div "**********" at bounding box center [569, 291] width 345 height 41
click at [449, 281] on div "**********" at bounding box center [569, 291] width 345 height 41
drag, startPoint x: 402, startPoint y: 282, endPoint x: 629, endPoint y: 280, distance: 227.0
click at [629, 280] on div "**********" at bounding box center [569, 291] width 345 height 41
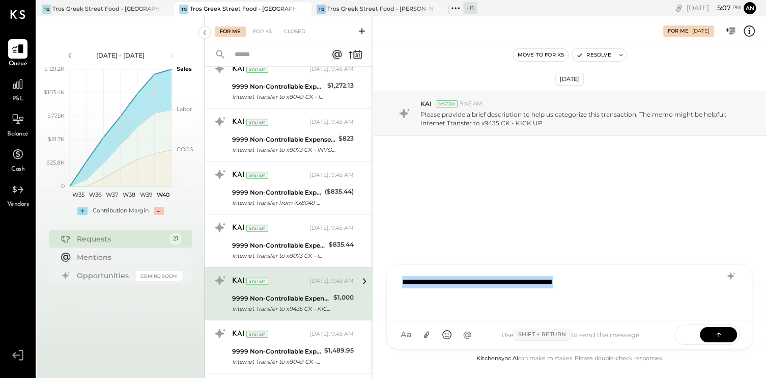
copy div "**********"
click at [721, 332] on icon at bounding box center [719, 334] width 10 height 10
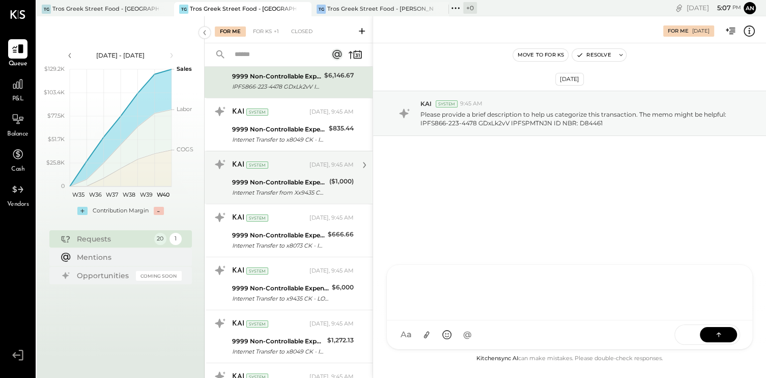
scroll to position [102, 0]
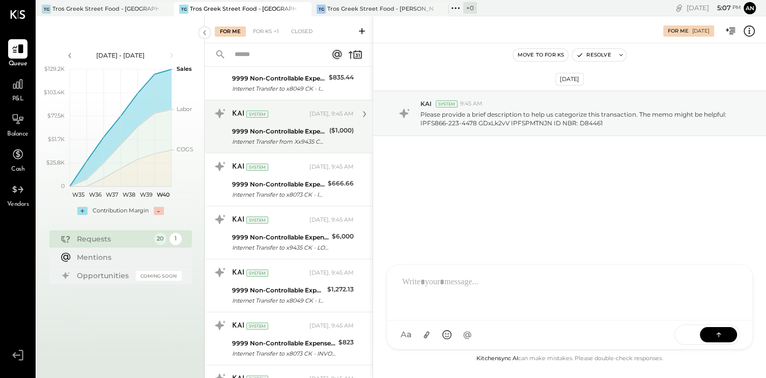
click at [313, 239] on div "9999 Non-Controllable Expenses:Other Income and Expenses:To Be Classified P&L" at bounding box center [280, 237] width 97 height 10
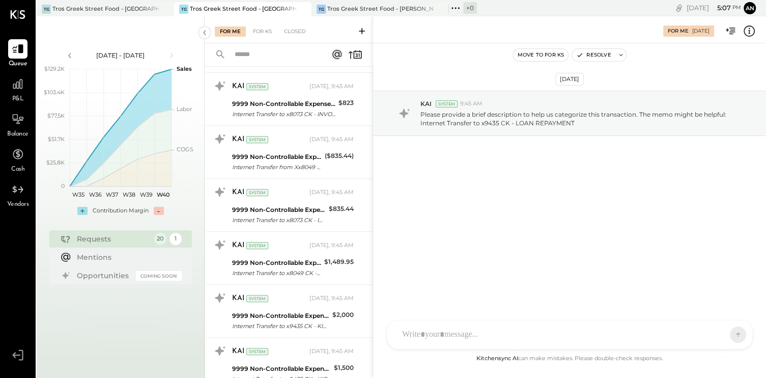
scroll to position [356, 0]
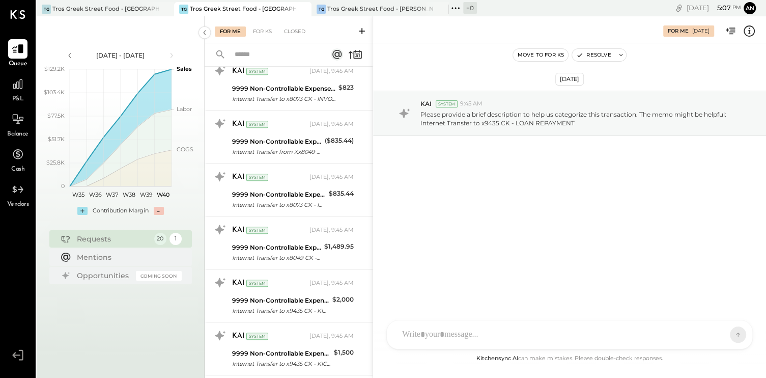
click at [313, 239] on div "KAI System [DATE], 9:45 AM 9999 Non-Controllable Expenses:Other Income and Expe…" at bounding box center [293, 242] width 122 height 42
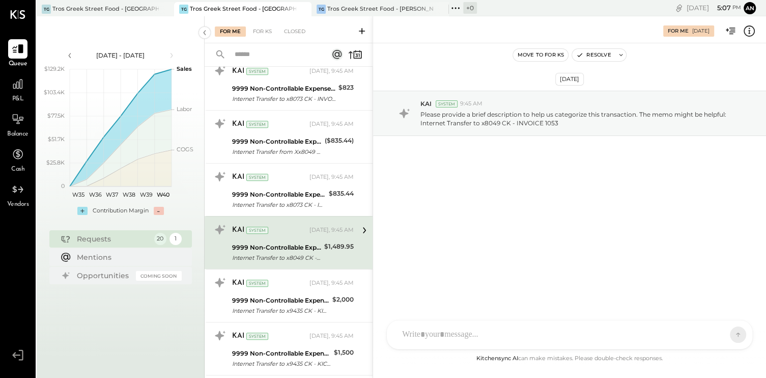
scroll to position [407, 0]
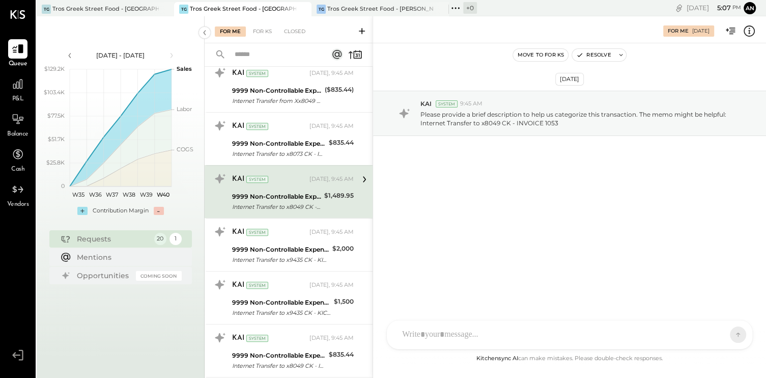
click at [307, 235] on div "KAI System [DATE], 9:45 AM" at bounding box center [293, 232] width 122 height 14
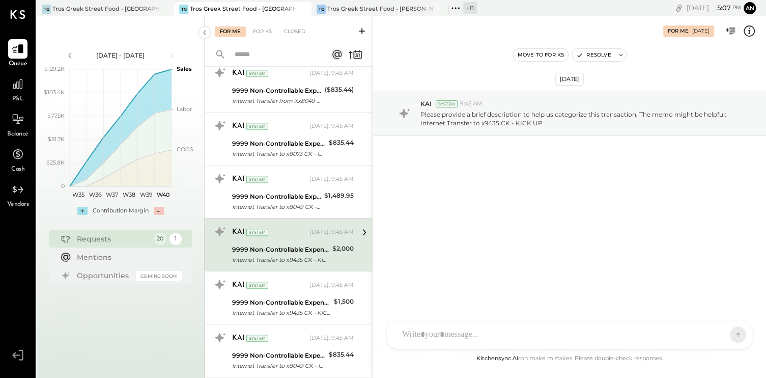
click at [431, 336] on div "SA [PERSON_NAME] [PERSON_NAME] [PERSON_NAME] VD [PERSON_NAME] MB [PERSON_NAME] …" at bounding box center [569, 335] width 366 height 30
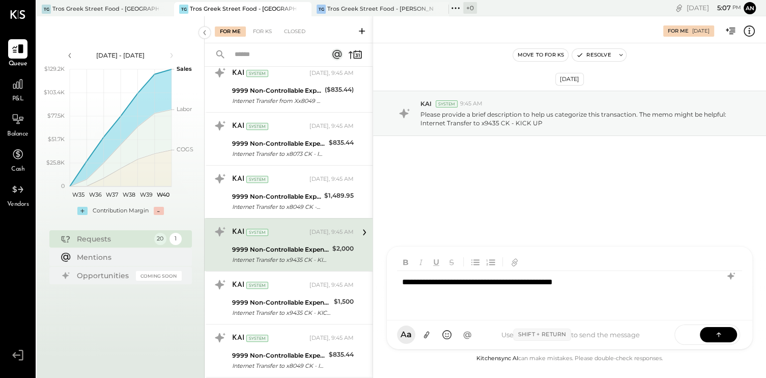
click at [609, 283] on div "**********" at bounding box center [569, 291] width 345 height 41
click at [719, 331] on icon at bounding box center [719, 334] width 10 height 10
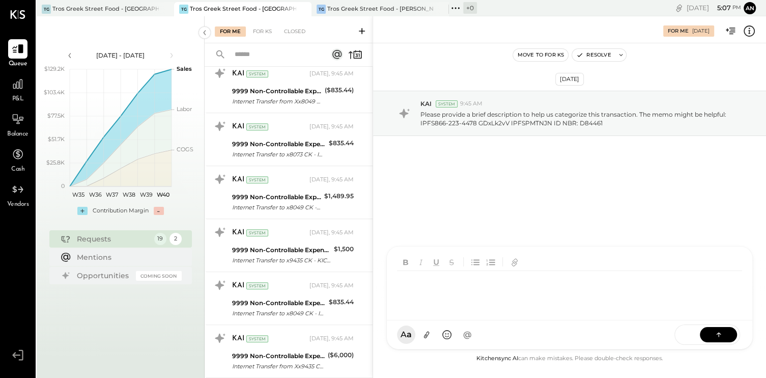
scroll to position [407, 0]
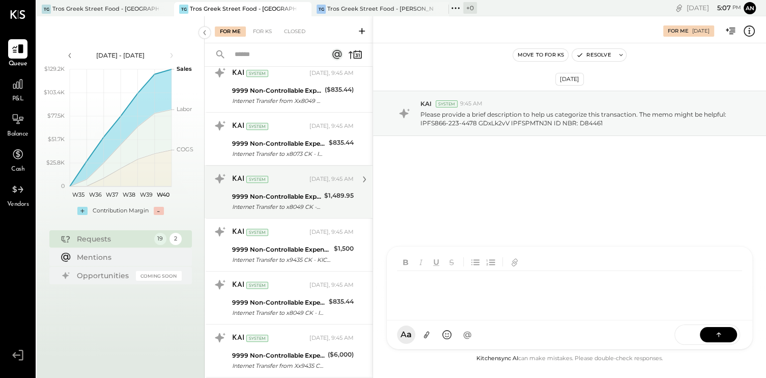
click at [310, 188] on div "KAI System [DATE], 9:45 AM 9999 Non-Controllable Expenses:Other Income and Expe…" at bounding box center [293, 192] width 122 height 42
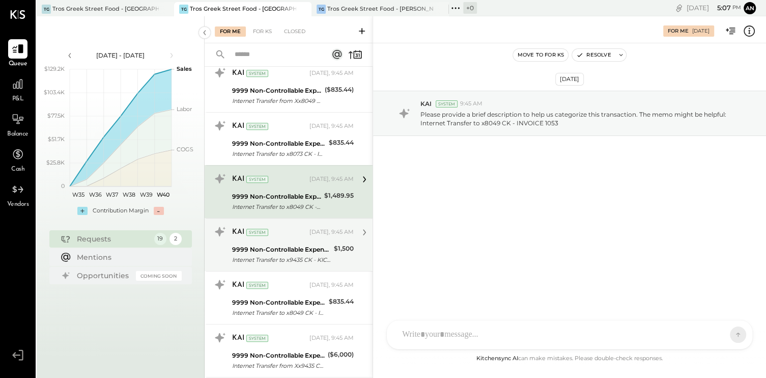
click at [298, 244] on div "9999 Non-Controllable Expenses:Other Income and Expenses:To Be Classified P&L" at bounding box center [281, 249] width 99 height 10
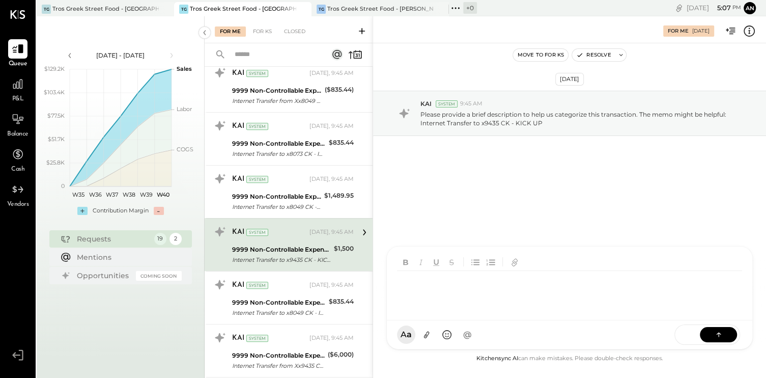
click at [416, 312] on div at bounding box center [571, 291] width 349 height 41
drag, startPoint x: 416, startPoint y: 330, endPoint x: 409, endPoint y: 294, distance: 36.8
click at [611, 282] on div "**********" at bounding box center [569, 291] width 345 height 41
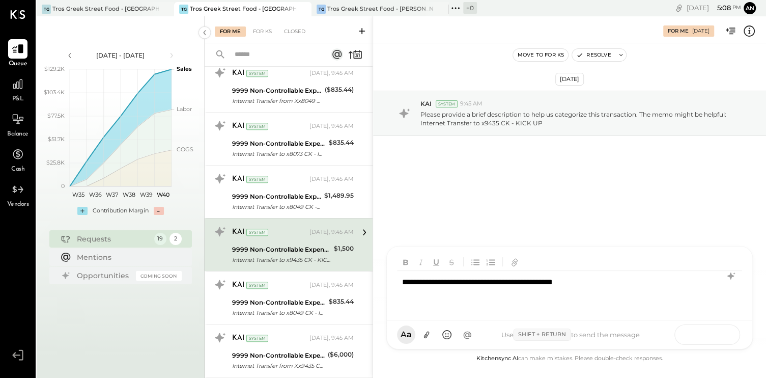
click at [720, 335] on icon at bounding box center [719, 334] width 10 height 10
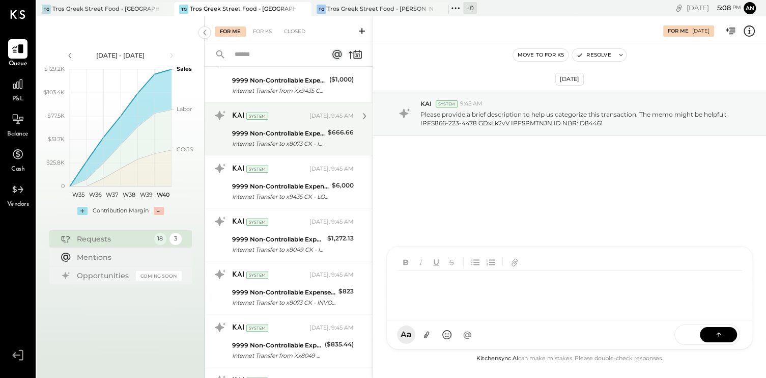
scroll to position [204, 0]
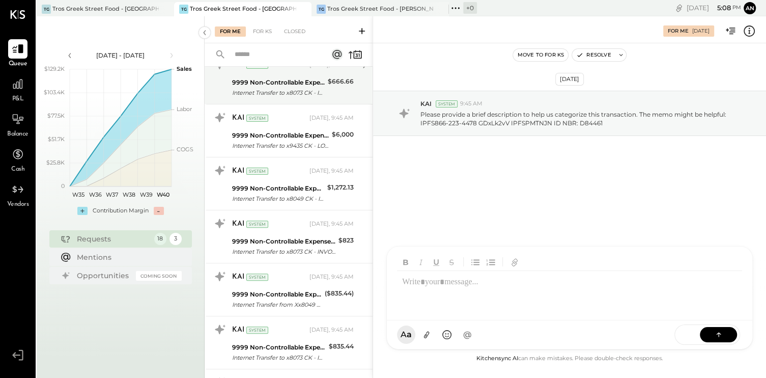
click at [285, 178] on div "KAI System [DATE], 9:45 AM" at bounding box center [293, 170] width 122 height 17
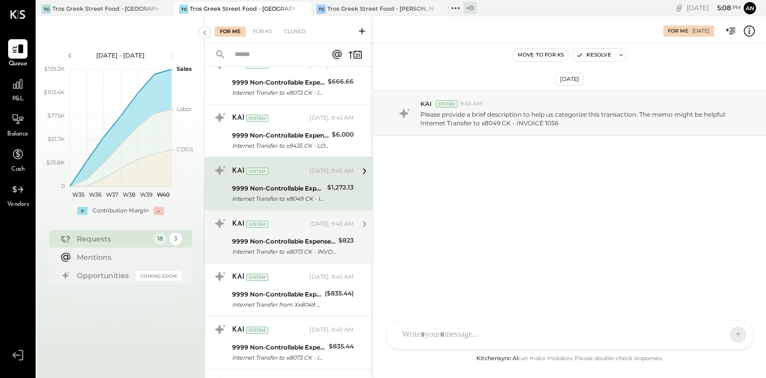
click at [271, 236] on div "9999 Non-Controllable Expenses:Other Income and Expenses:To Be Classified P&L" at bounding box center [283, 241] width 103 height 10
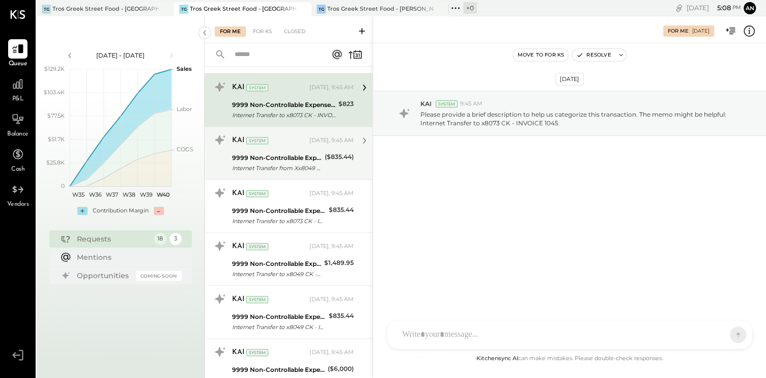
scroll to position [356, 0]
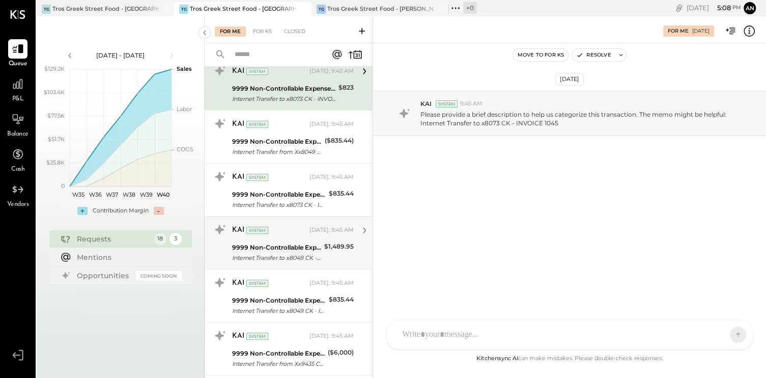
click at [289, 258] on div "Internet Transfer to x8049 CK - INVOICE 1053" at bounding box center [276, 257] width 89 height 10
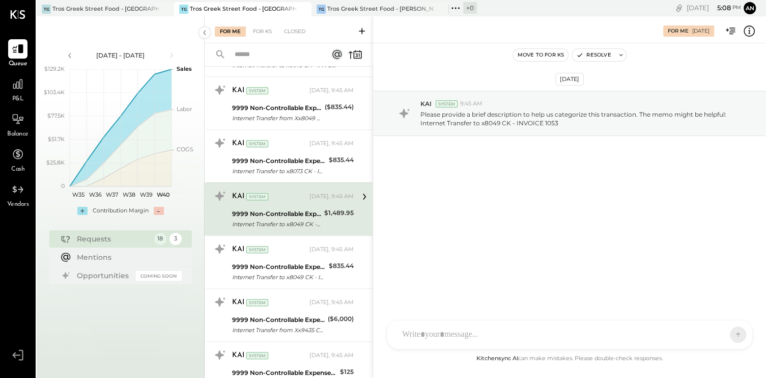
scroll to position [407, 0]
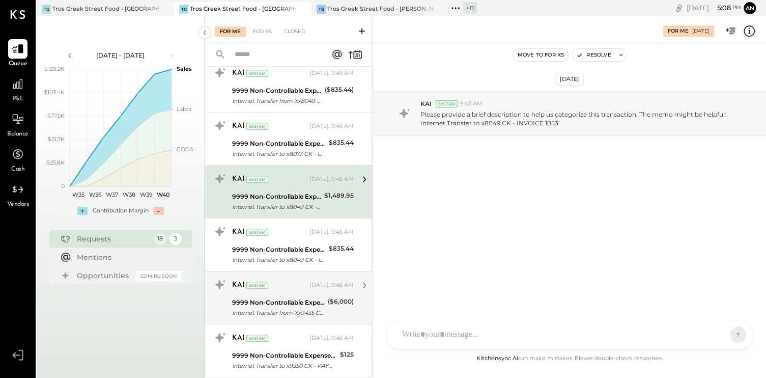
click at [285, 285] on div "KAI System" at bounding box center [269, 285] width 75 height 10
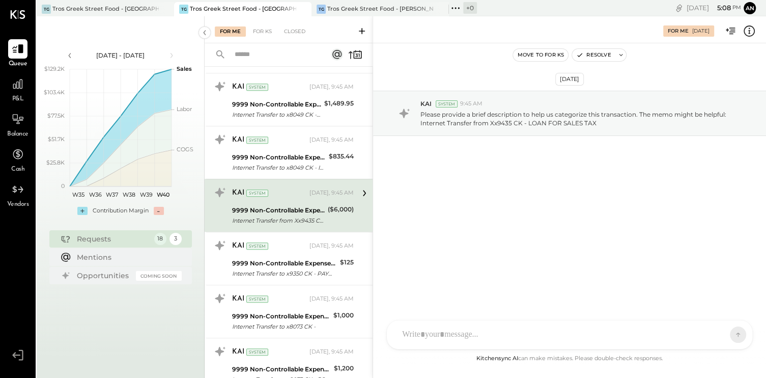
scroll to position [509, 0]
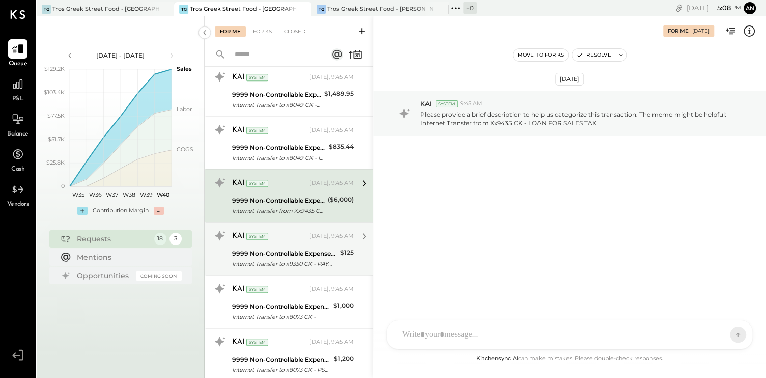
click at [283, 234] on div "KAI System" at bounding box center [269, 236] width 75 height 10
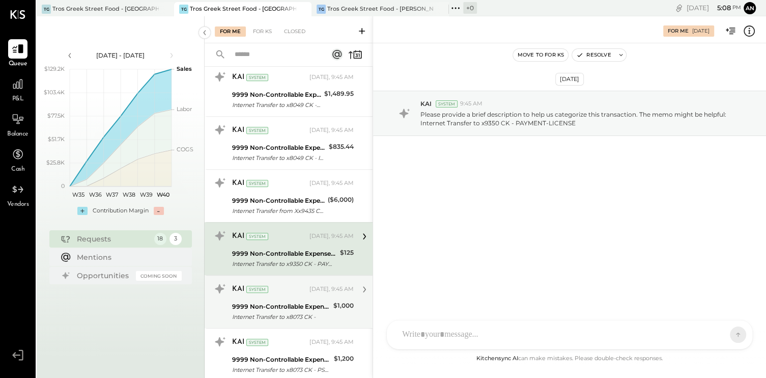
click at [322, 303] on div "9999 Non-Controllable Expenses:Other Income and Expenses:To Be Classified P&L" at bounding box center [281, 306] width 98 height 10
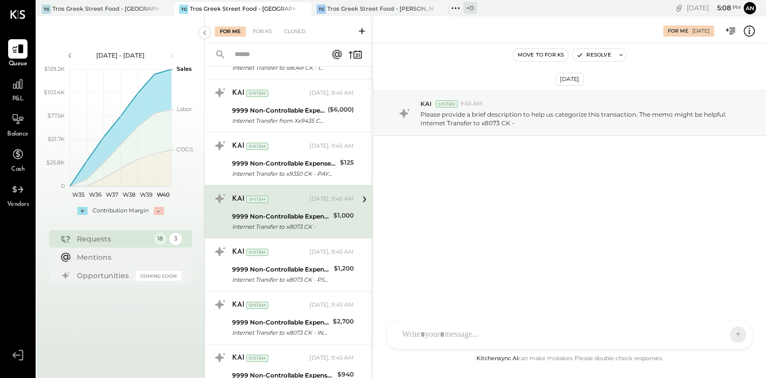
scroll to position [611, 0]
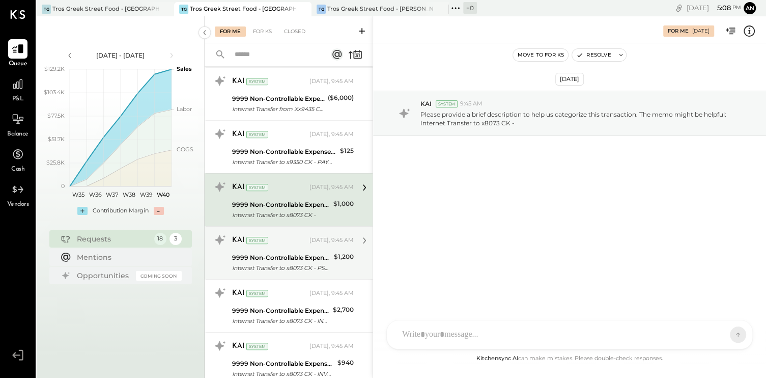
click at [306, 252] on div "9999 Non-Controllable Expenses:Other Income and Expenses:To Be Classified P&L" at bounding box center [281, 257] width 99 height 10
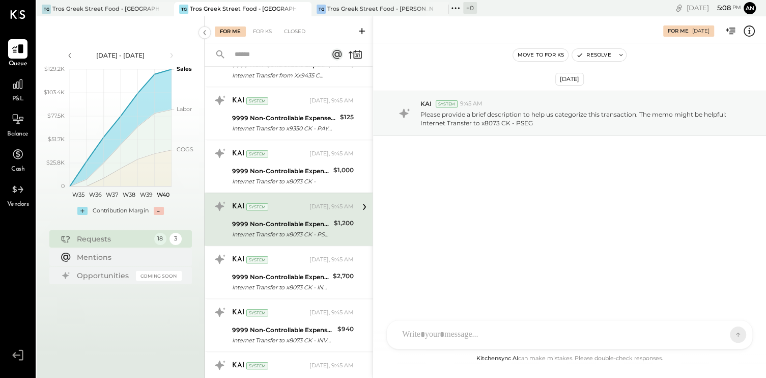
scroll to position [662, 0]
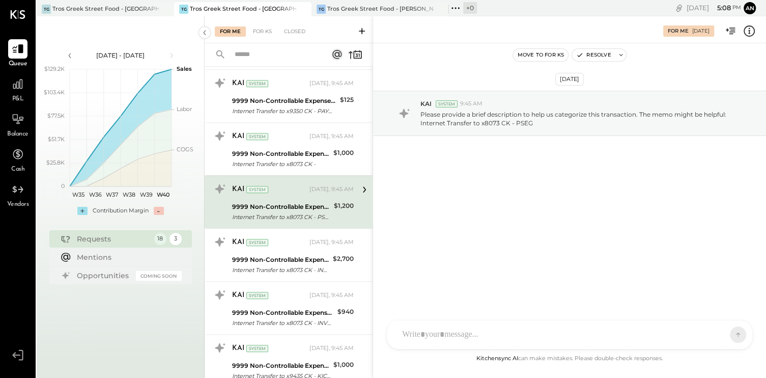
click at [306, 250] on div "KAI System [DATE], 9:45 AM 9999 Non-Controllable Expenses:Other Income and Expe…" at bounding box center [293, 255] width 122 height 42
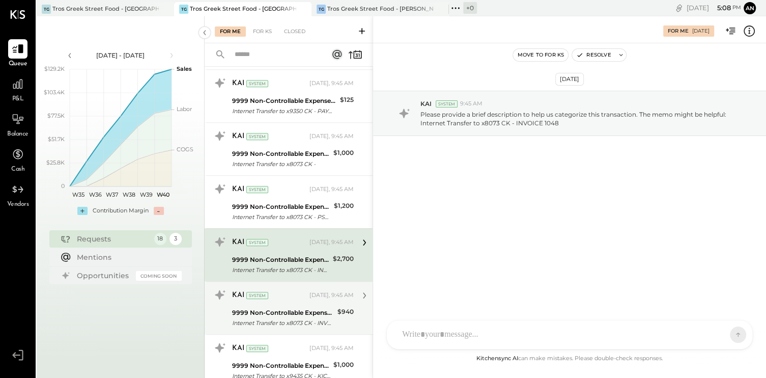
click at [309, 294] on div "[DATE], 9:45 AM" at bounding box center [331, 295] width 44 height 8
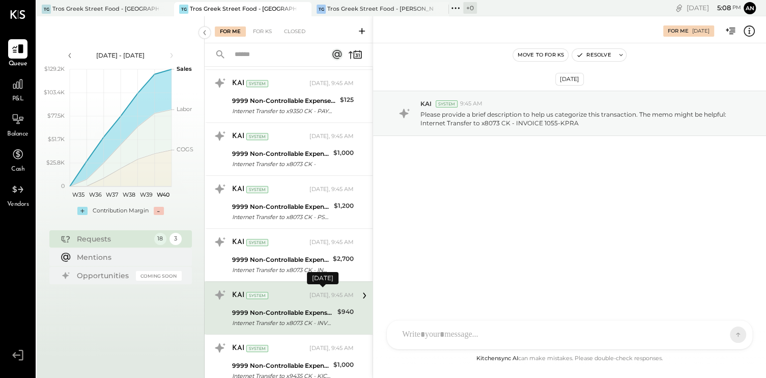
scroll to position [699, 0]
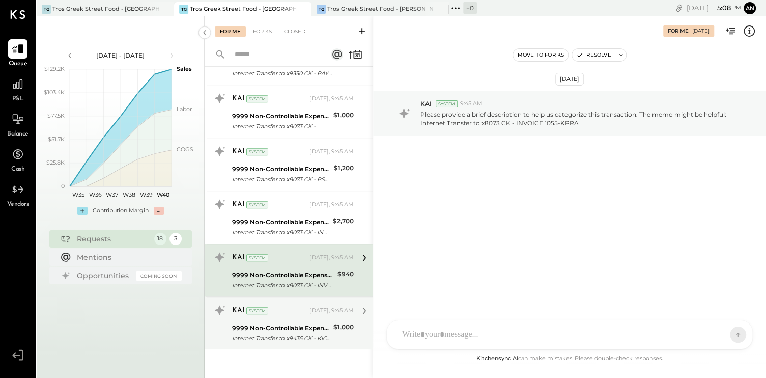
click at [287, 313] on div "KAI System [DATE], 9:45 AM" at bounding box center [293, 310] width 122 height 14
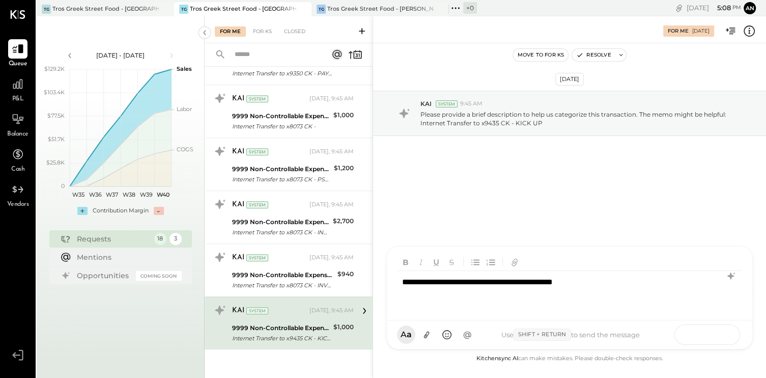
click at [727, 333] on button at bounding box center [718, 333] width 37 height 15
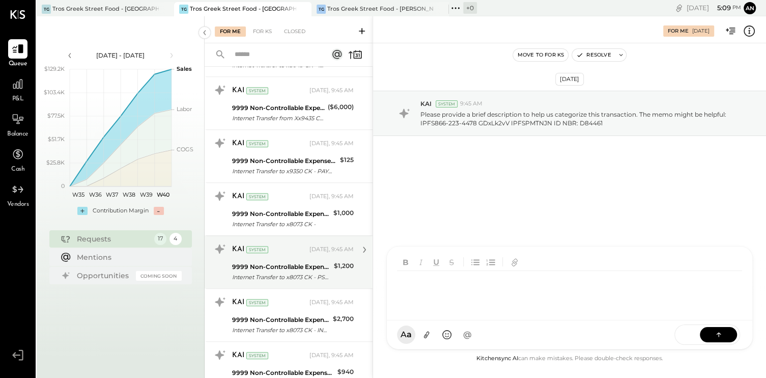
scroll to position [646, 0]
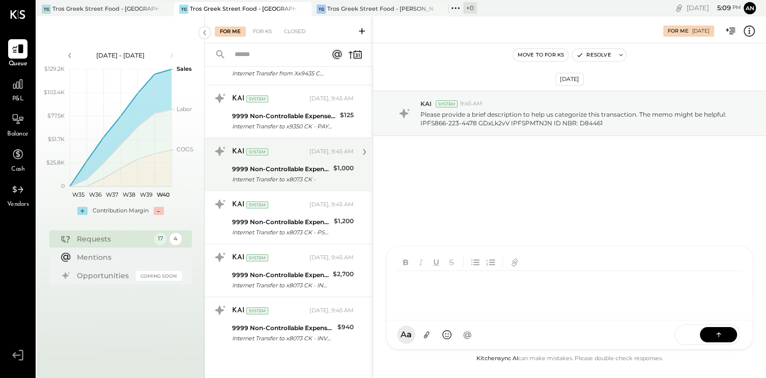
click at [312, 170] on div "9999 Non-Controllable Expenses:Other Income and Expenses:To Be Classified P&L" at bounding box center [281, 169] width 98 height 10
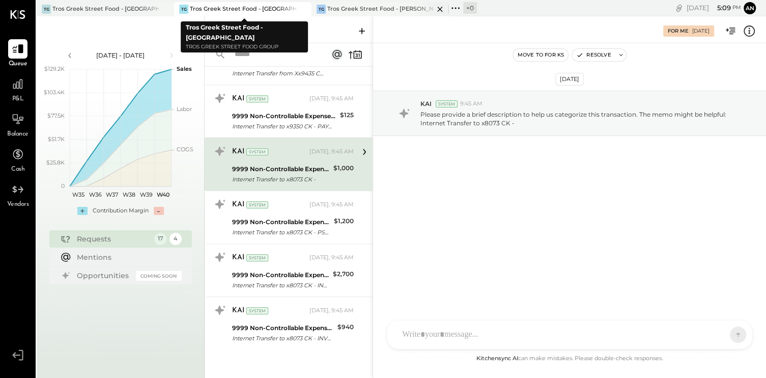
click at [346, 5] on div "TG Tros Greek Street Food - [PERSON_NAME]" at bounding box center [373, 9] width 122 height 9
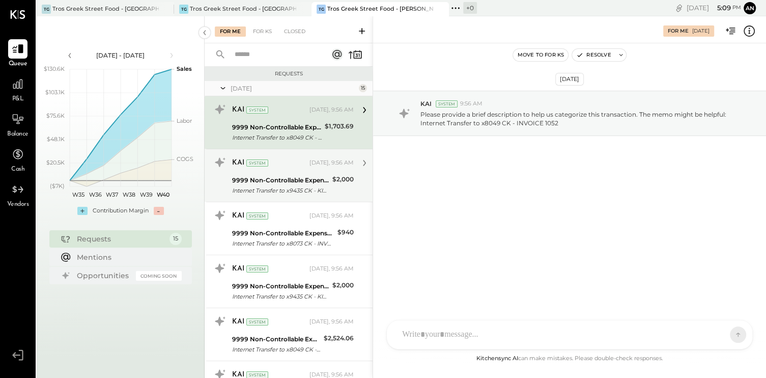
click at [285, 161] on div "KAI System" at bounding box center [269, 163] width 75 height 10
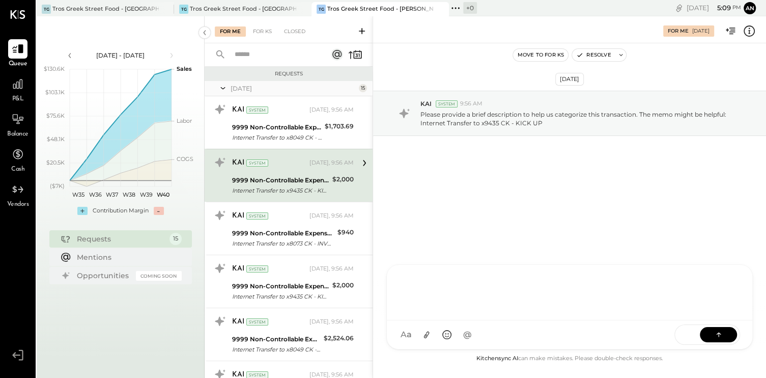
click at [453, 312] on div at bounding box center [569, 291] width 345 height 41
drag, startPoint x: 453, startPoint y: 326, endPoint x: 427, endPoint y: 278, distance: 53.7
paste div
click at [607, 281] on div "**********" at bounding box center [569, 291] width 345 height 41
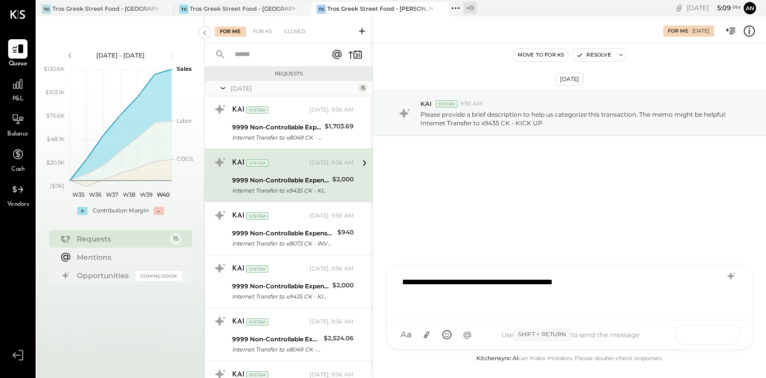
click at [722, 334] on icon at bounding box center [719, 334] width 10 height 10
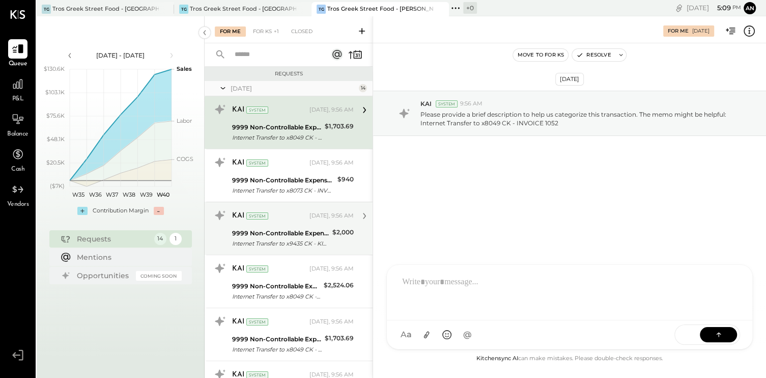
click at [325, 228] on div "9999 Non-Controllable Expenses:Other Income and Expenses:To Be Classified P&L" at bounding box center [280, 233] width 97 height 10
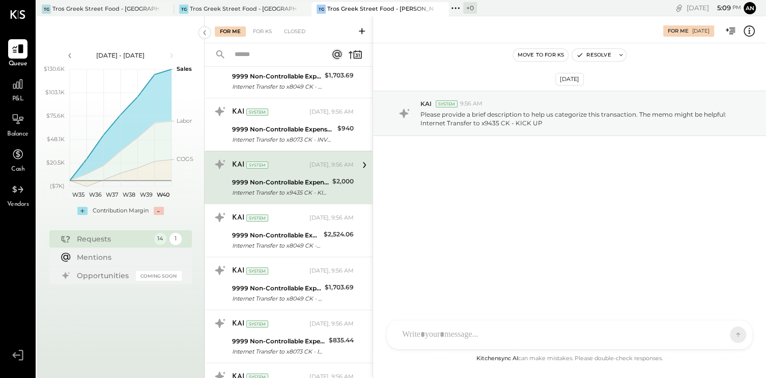
scroll to position [102, 0]
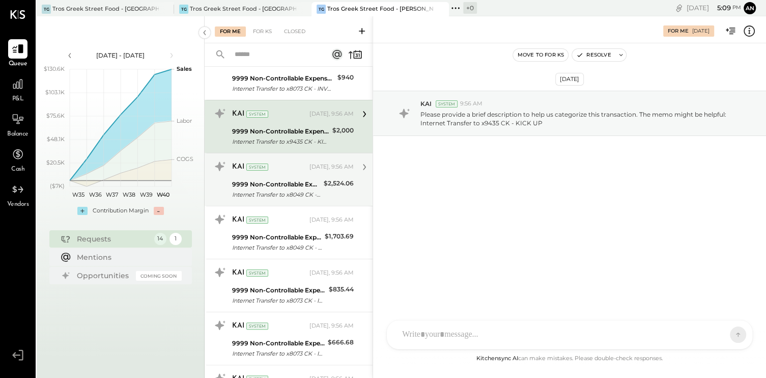
click at [316, 195] on div "Internet Transfer to x8049 CK - INVOICE 1054" at bounding box center [276, 194] width 89 height 10
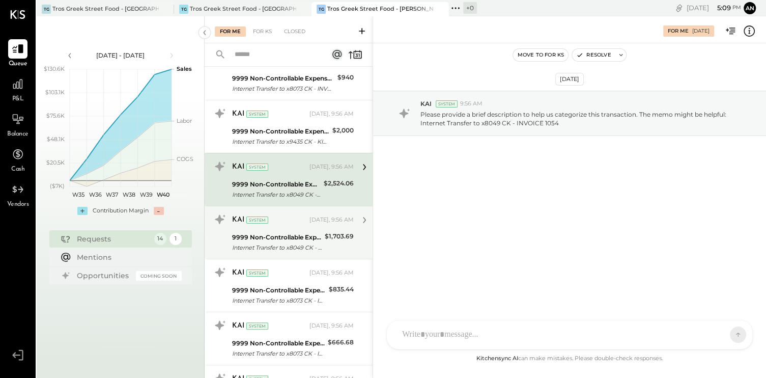
click at [310, 222] on div "[DATE], 9:56 AM" at bounding box center [331, 220] width 44 height 8
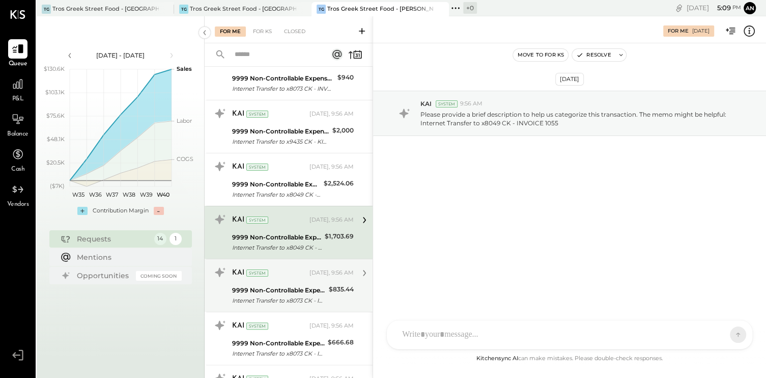
click at [291, 283] on div "KAI System [DATE], 9:56 AM 9999 Non-Controllable Expenses:Other Income and Expe…" at bounding box center [293, 285] width 122 height 42
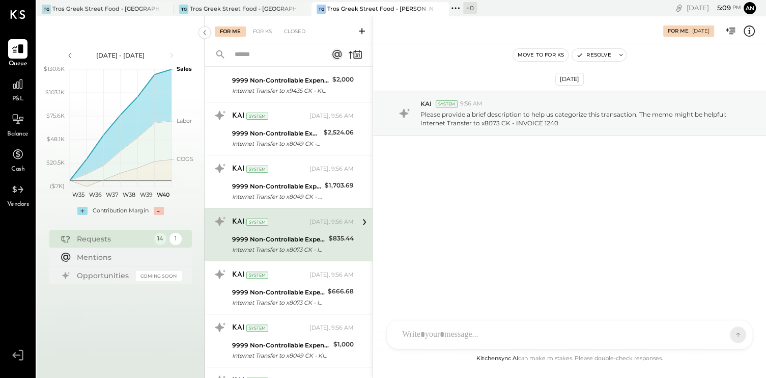
scroll to position [204, 0]
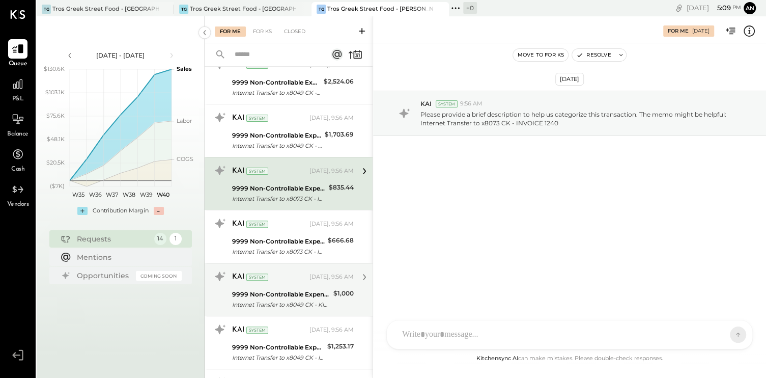
click at [290, 283] on div "KAI System [DATE], 9:56 AM" at bounding box center [293, 277] width 122 height 14
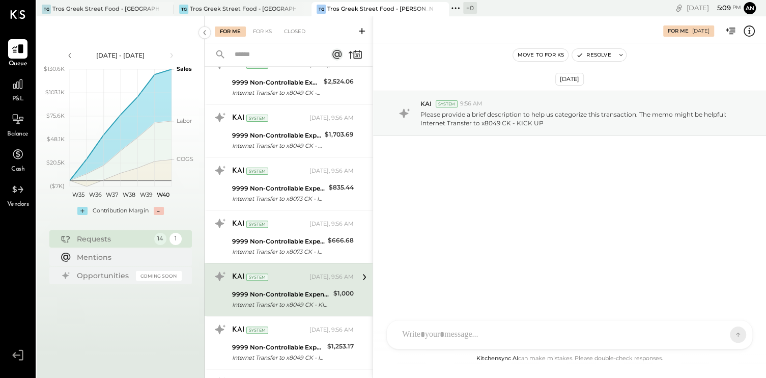
click at [474, 340] on div at bounding box center [560, 334] width 327 height 22
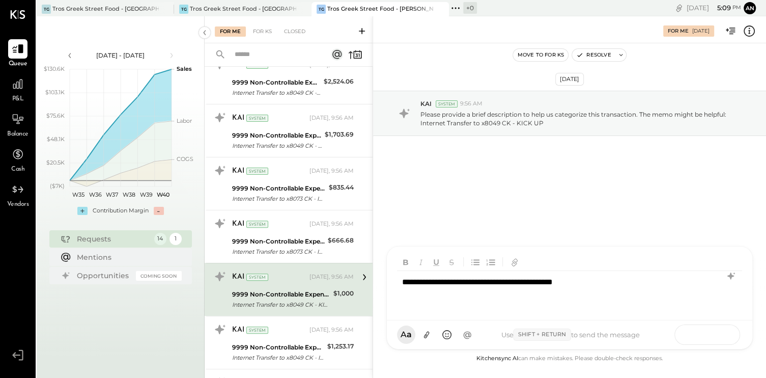
click at [709, 330] on button at bounding box center [718, 333] width 37 height 15
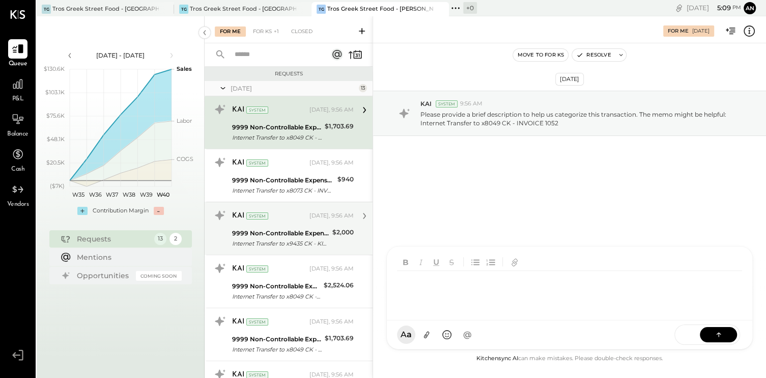
click at [338, 230] on div "$2,000" at bounding box center [342, 232] width 21 height 10
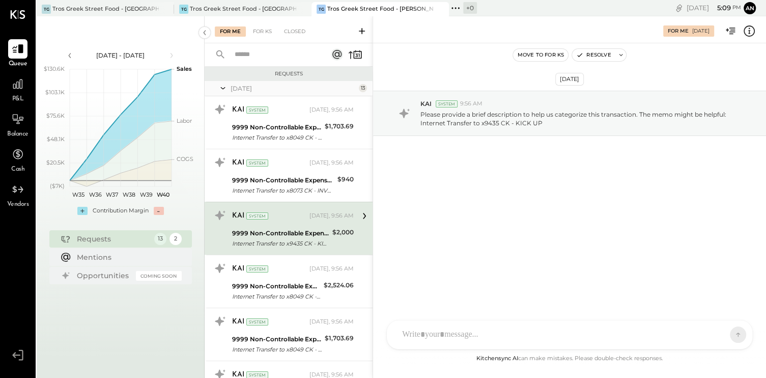
click at [452, 333] on div "SA [PERSON_NAME] [PERSON_NAME] [PERSON_NAME] VD [PERSON_NAME] MB [PERSON_NAME] …" at bounding box center [569, 335] width 366 height 30
drag, startPoint x: 452, startPoint y: 333, endPoint x: 434, endPoint y: 285, distance: 51.1
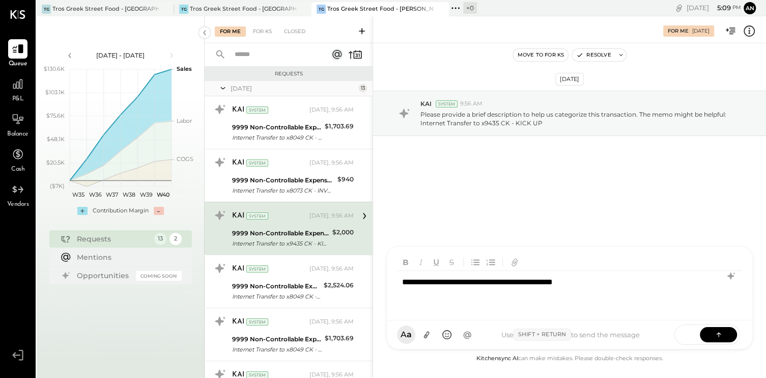
click at [608, 280] on div "**********" at bounding box center [569, 291] width 345 height 41
click at [712, 330] on button at bounding box center [718, 333] width 37 height 15
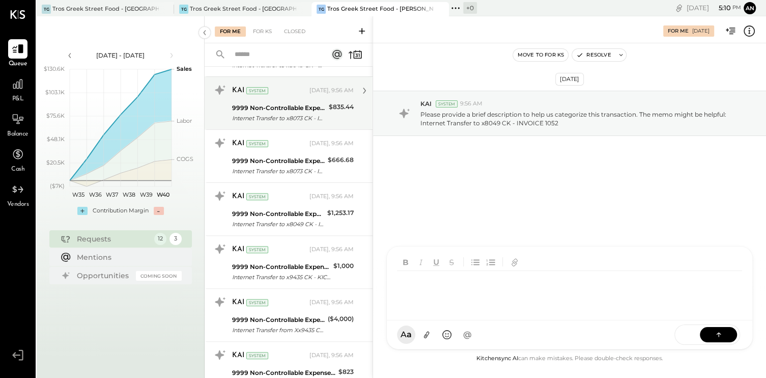
scroll to position [255, 0]
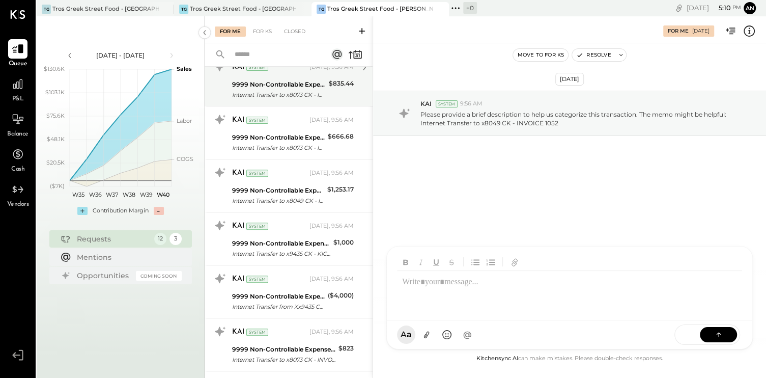
click at [315, 291] on div "9999 Non-Controllable Expenses:Other Income and Expenses:To Be Classified P&L" at bounding box center [278, 296] width 93 height 10
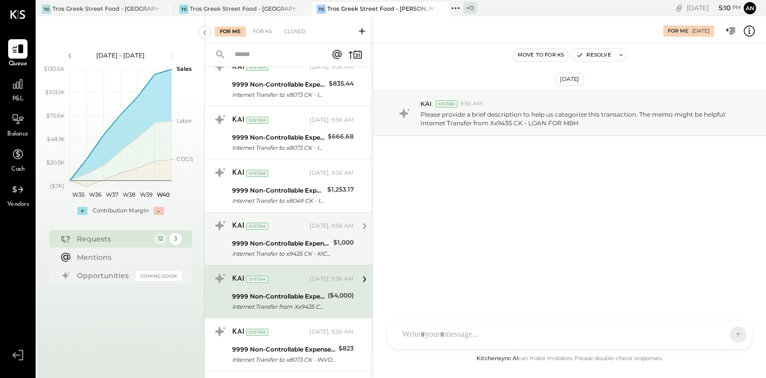
click at [305, 239] on div "9999 Non-Controllable Expenses:Other Income and Expenses:To Be Classified P&L" at bounding box center [281, 243] width 98 height 10
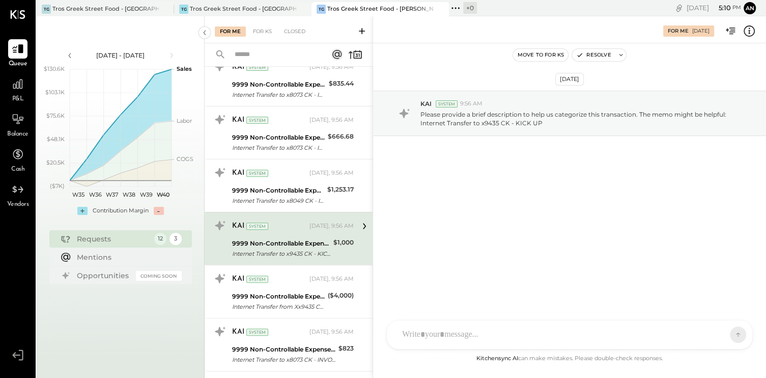
click at [305, 239] on div "9999 Non-Controllable Expenses:Other Income and Expenses:To Be Classified P&L" at bounding box center [281, 243] width 98 height 10
click at [290, 228] on div "KAI System" at bounding box center [269, 226] width 75 height 10
click at [361, 220] on icon at bounding box center [364, 225] width 13 height 13
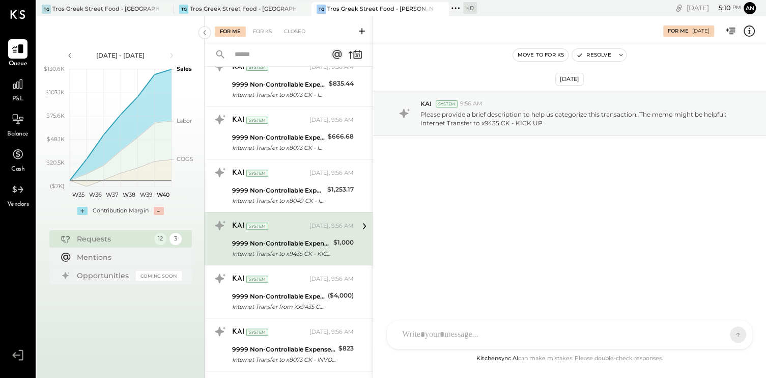
click at [444, 328] on div at bounding box center [560, 334] width 327 height 22
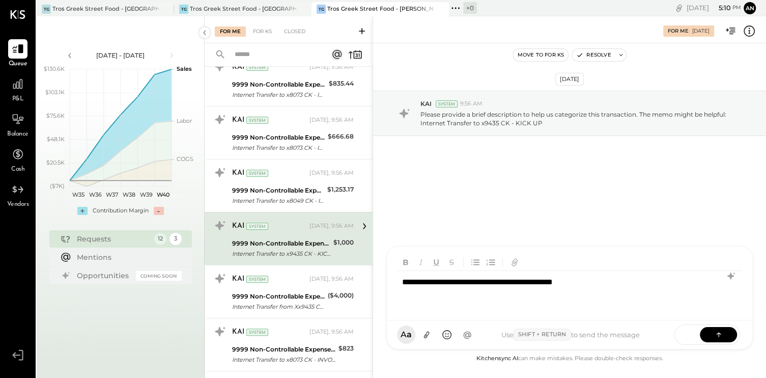
click at [711, 324] on div "SEND" at bounding box center [707, 334] width 66 height 20
click at [715, 338] on icon at bounding box center [719, 334] width 10 height 10
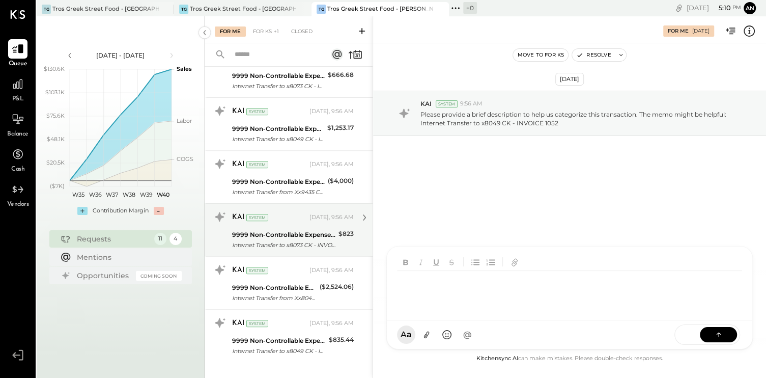
scroll to position [330, 0]
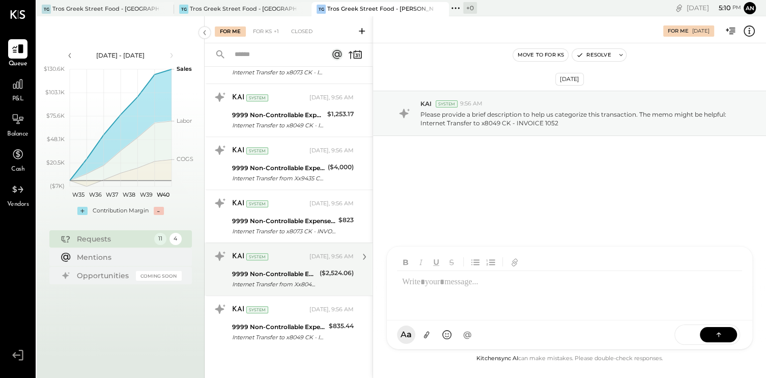
click at [310, 264] on div "KAI System [DATE], 9:56 AM 9999 Non-Controllable Expenses:Other Income and Expe…" at bounding box center [293, 269] width 122 height 42
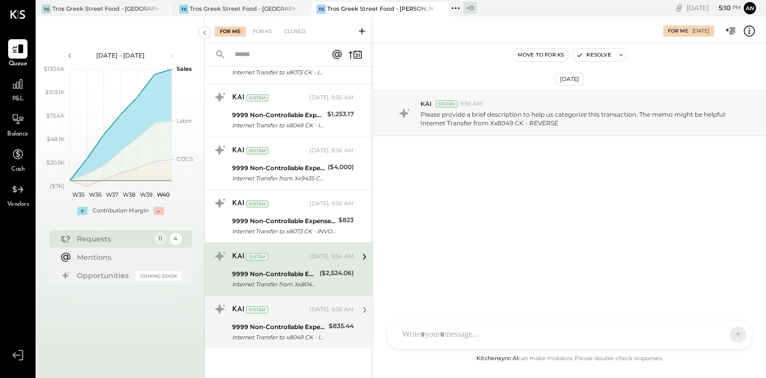
click at [308, 323] on div "9999 Non-Controllable Expenses:Other Income and Expenses:To Be Classified P&L" at bounding box center [279, 327] width 94 height 10
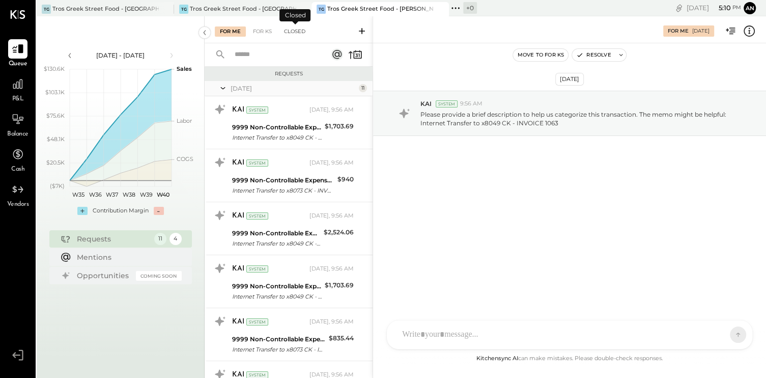
click at [296, 34] on div "Closed" at bounding box center [295, 31] width 32 height 10
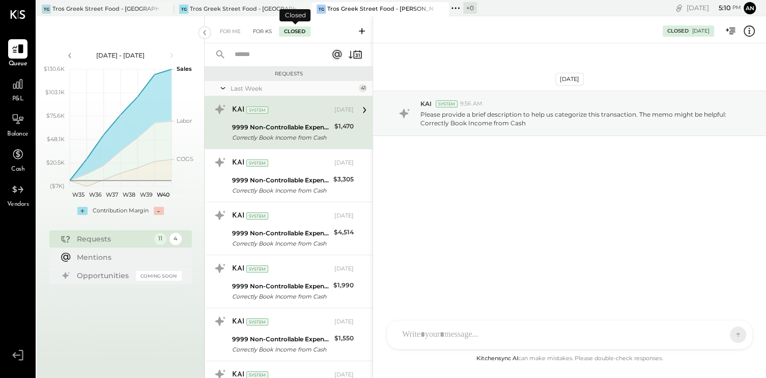
click at [264, 30] on div "For KS" at bounding box center [262, 31] width 29 height 10
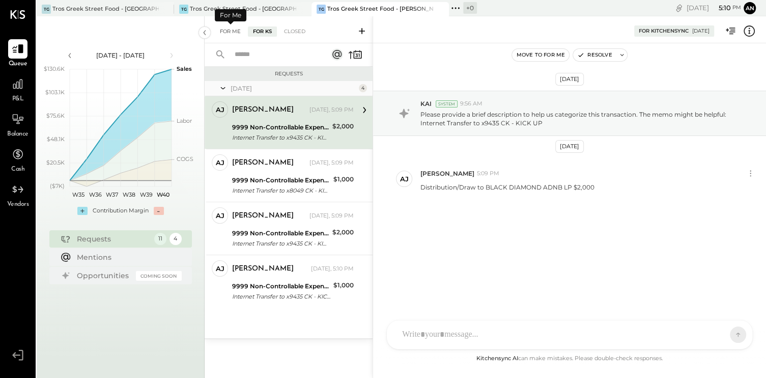
click at [232, 32] on div "For Me" at bounding box center [230, 31] width 31 height 10
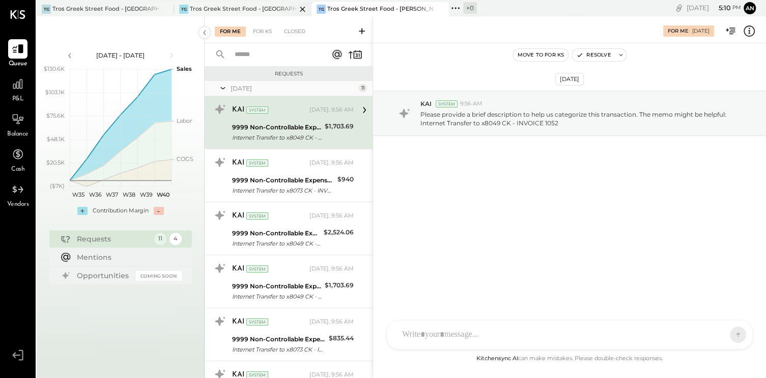
click at [203, 11] on div "Tros Greek Street Food - [GEOGRAPHIC_DATA]" at bounding box center [243, 9] width 106 height 8
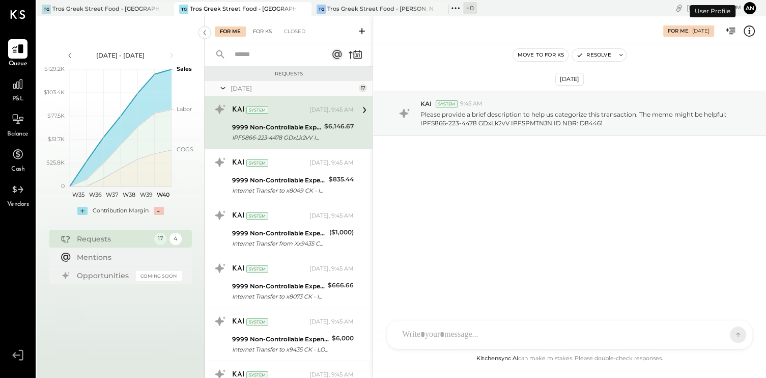
click at [266, 31] on div "For KS" at bounding box center [262, 31] width 29 height 10
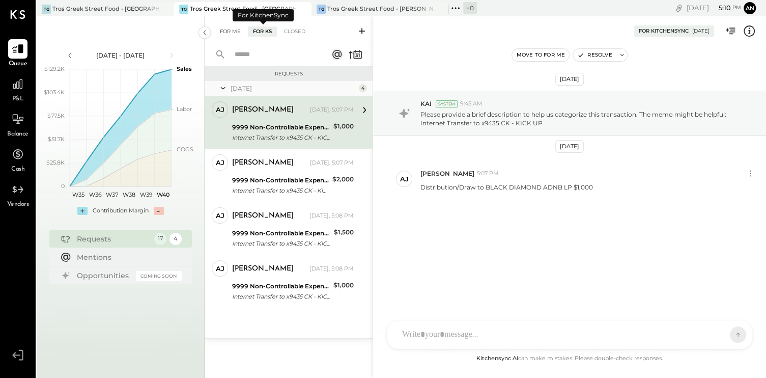
click at [235, 33] on div "For Me" at bounding box center [230, 31] width 31 height 10
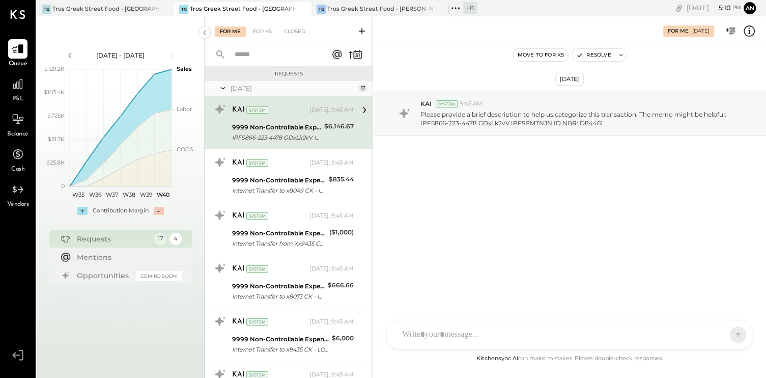
click at [213, 3] on div "TG Tros Greek Street Food - [GEOGRAPHIC_DATA]" at bounding box center [242, 9] width 137 height 14
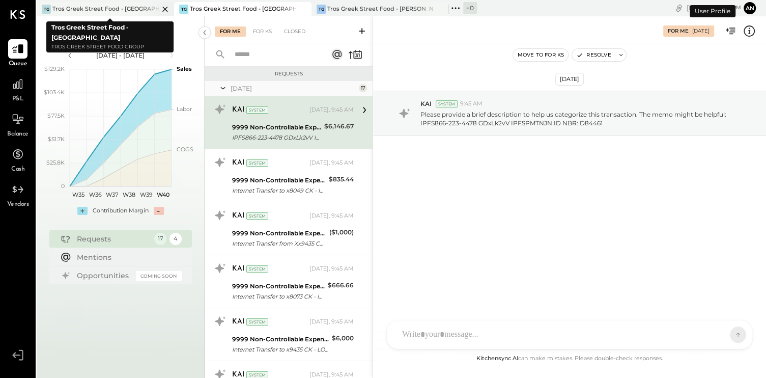
click at [137, 9] on div "TG Tros Greek Street Food - [GEOGRAPHIC_DATA]" at bounding box center [105, 9] width 137 height 14
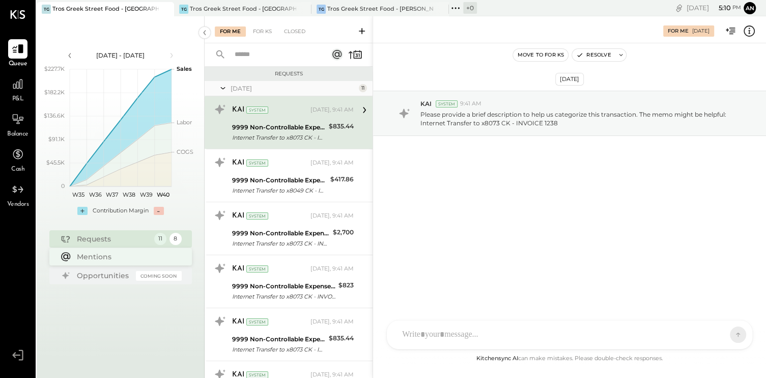
click at [121, 255] on div "Mentions" at bounding box center [127, 256] width 100 height 10
